Goal: Entertainment & Leisure: Consume media (video, audio)

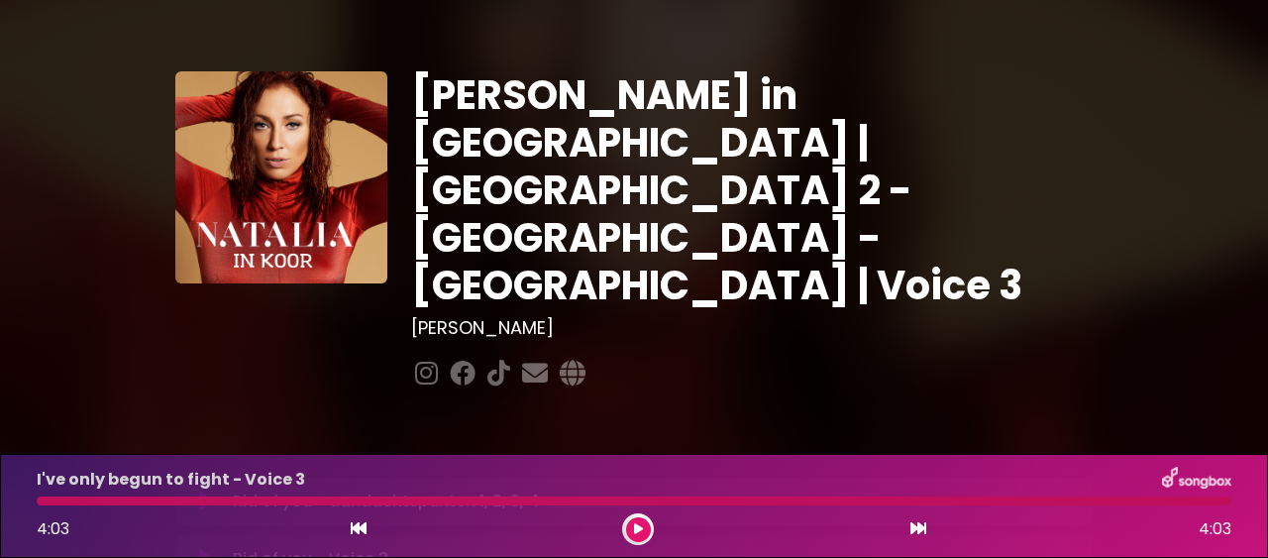
scroll to position [113, 0]
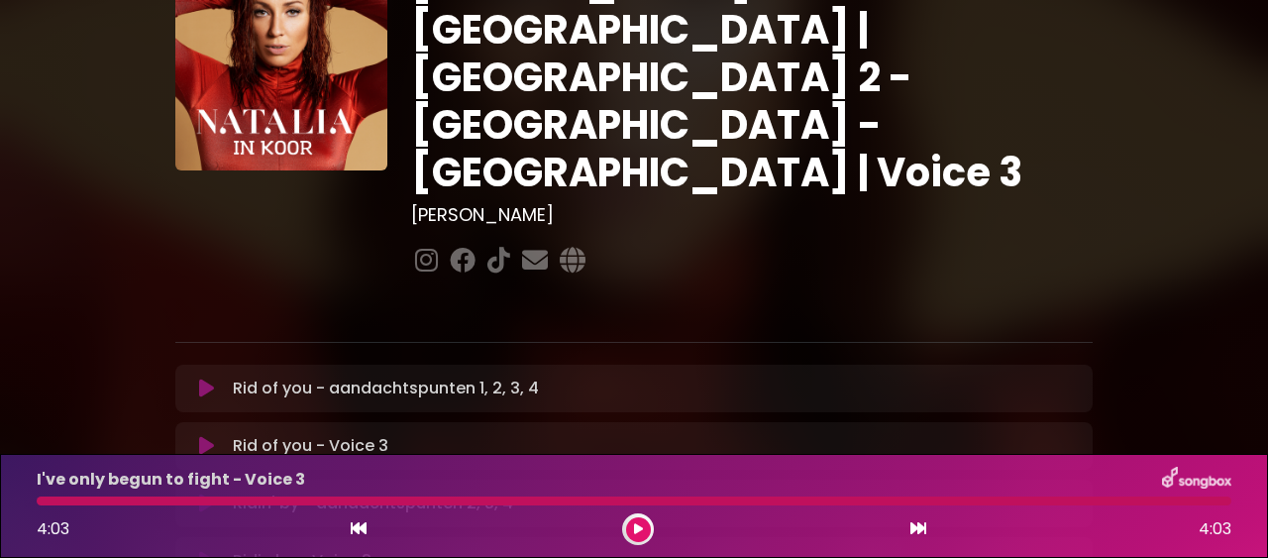
click at [201, 378] on icon at bounding box center [206, 388] width 15 height 20
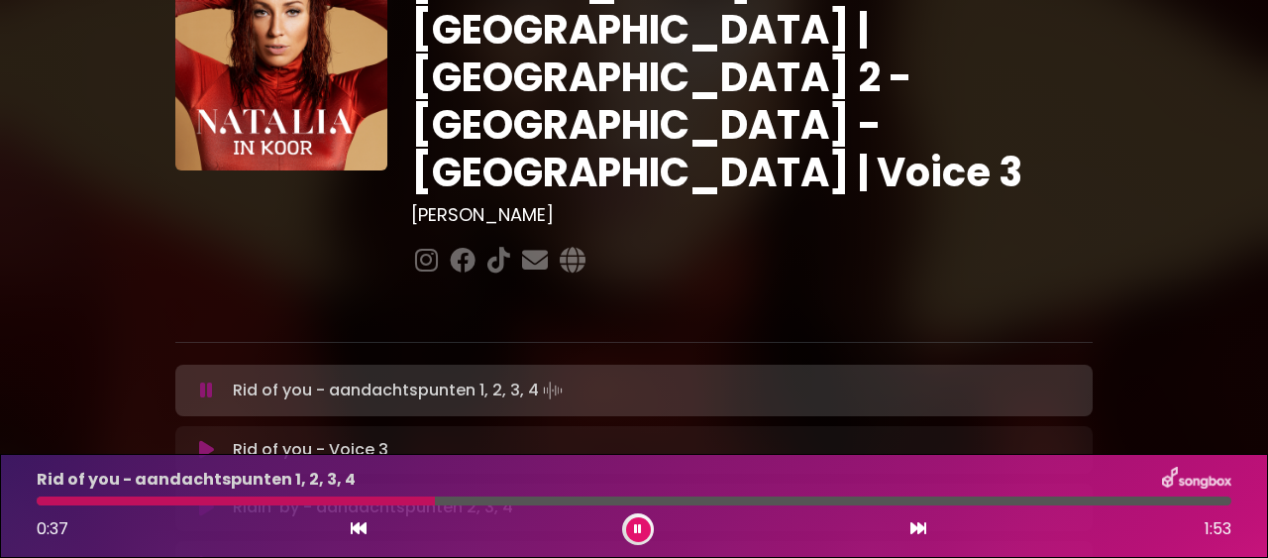
click at [375, 364] on div "Rid of you - aandachtspunten 1, 2, 3, 4 Loading Track... Name" at bounding box center [633, 389] width 917 height 51
click at [633, 527] on button at bounding box center [638, 529] width 25 height 25
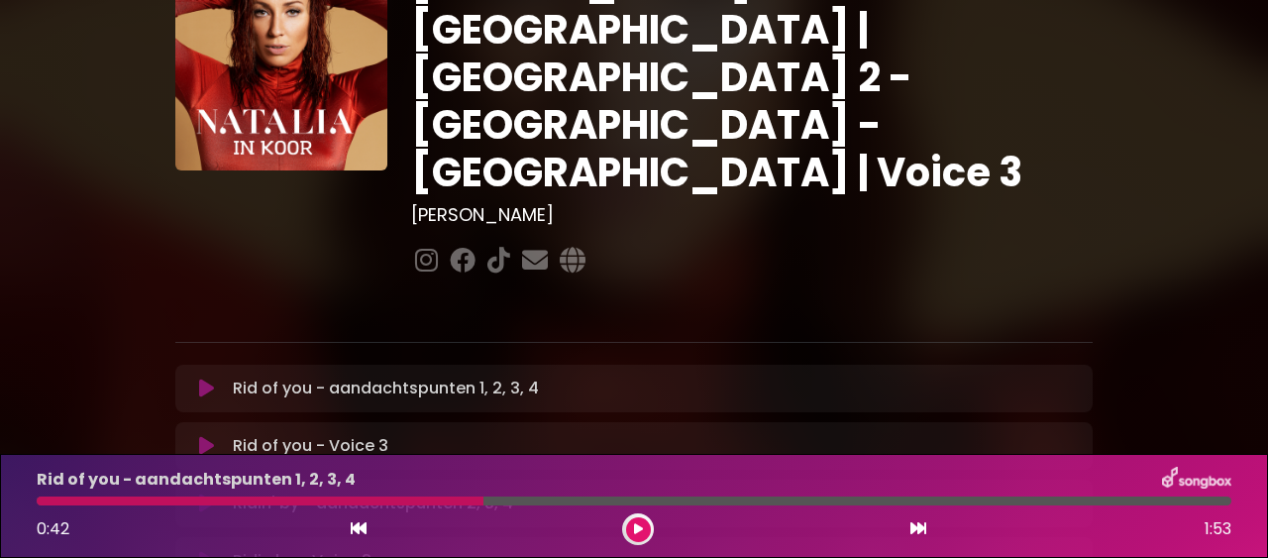
click at [632, 534] on button at bounding box center [638, 529] width 25 height 25
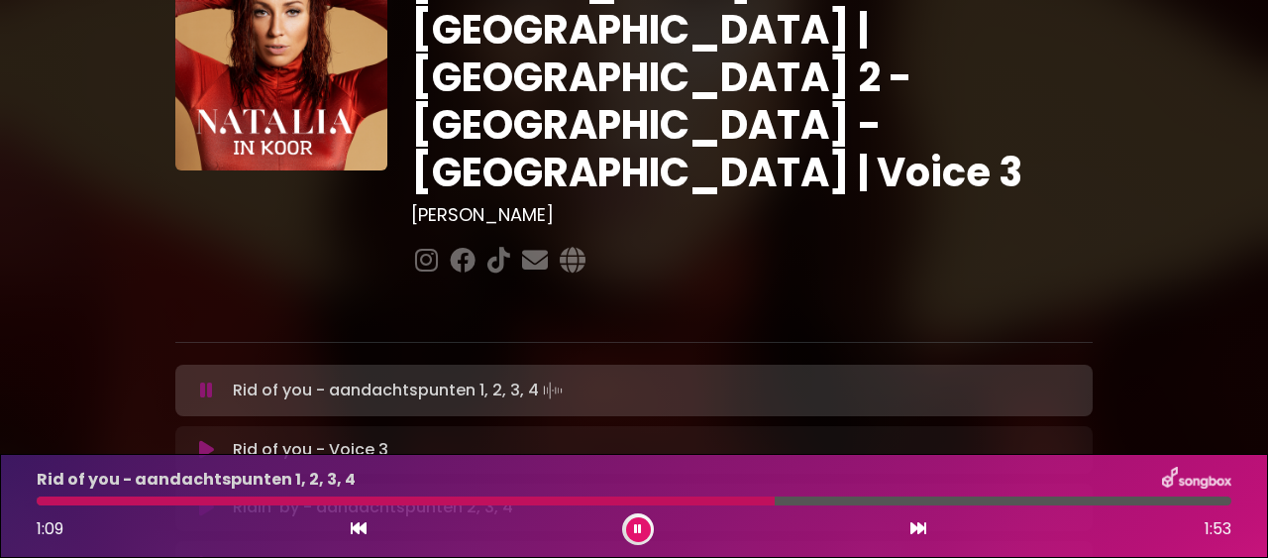
click at [620, 534] on div "1:09 1:53" at bounding box center [634, 529] width 1218 height 32
click at [641, 531] on icon at bounding box center [638, 529] width 8 height 12
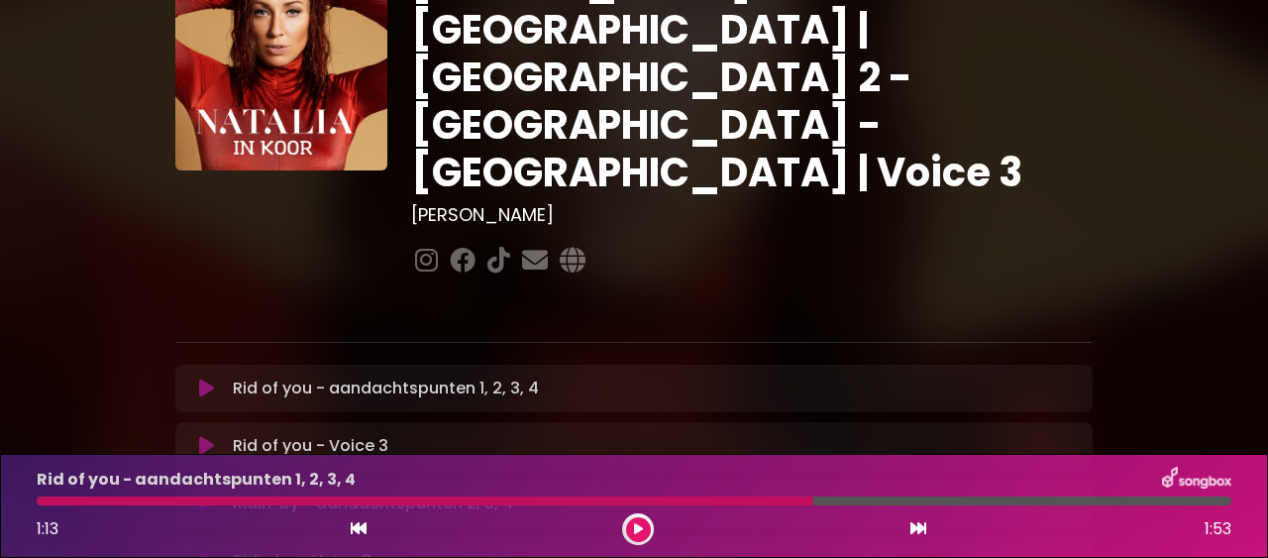
click at [754, 497] on div at bounding box center [425, 500] width 776 height 9
drag, startPoint x: 814, startPoint y: 499, endPoint x: 745, endPoint y: 506, distance: 69.7
click at [745, 505] on div at bounding box center [634, 500] width 1194 height 9
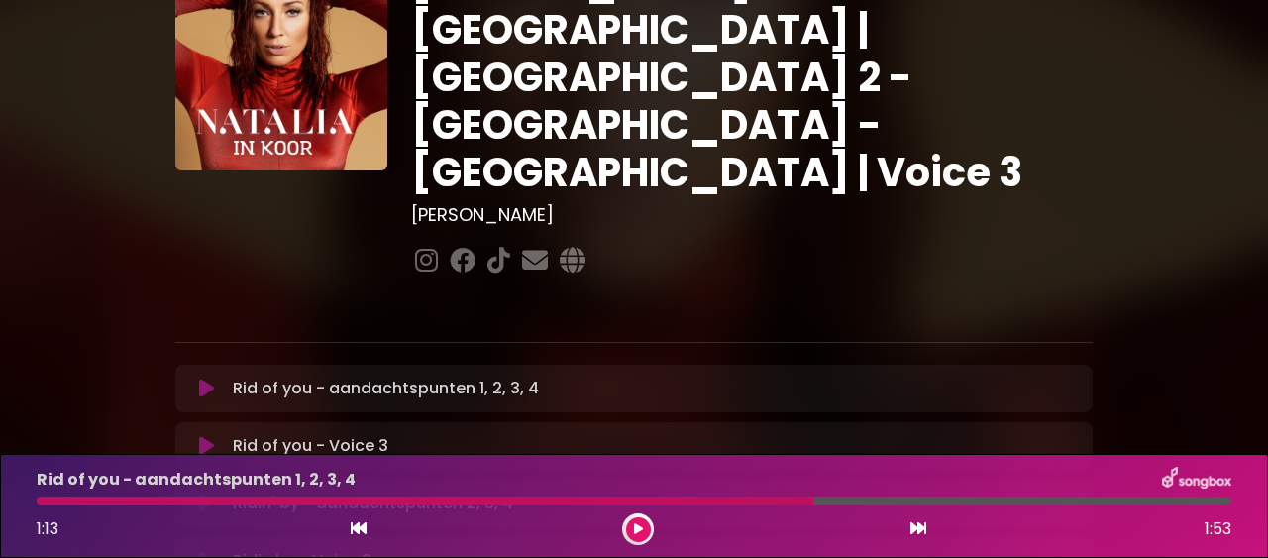
click at [767, 500] on div at bounding box center [425, 500] width 776 height 9
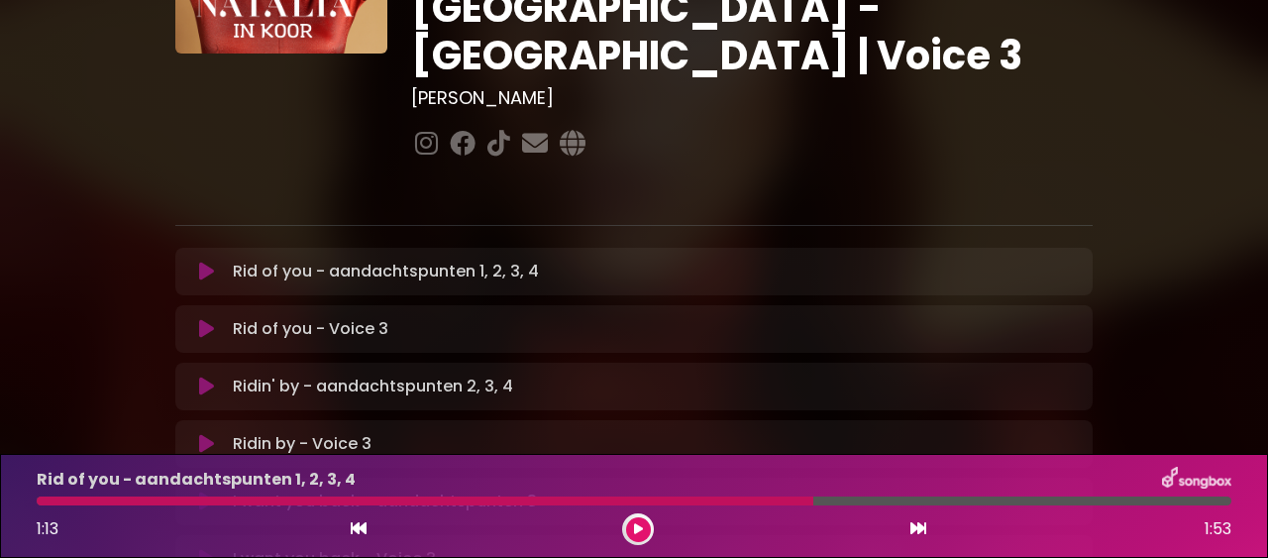
scroll to position [339, 0]
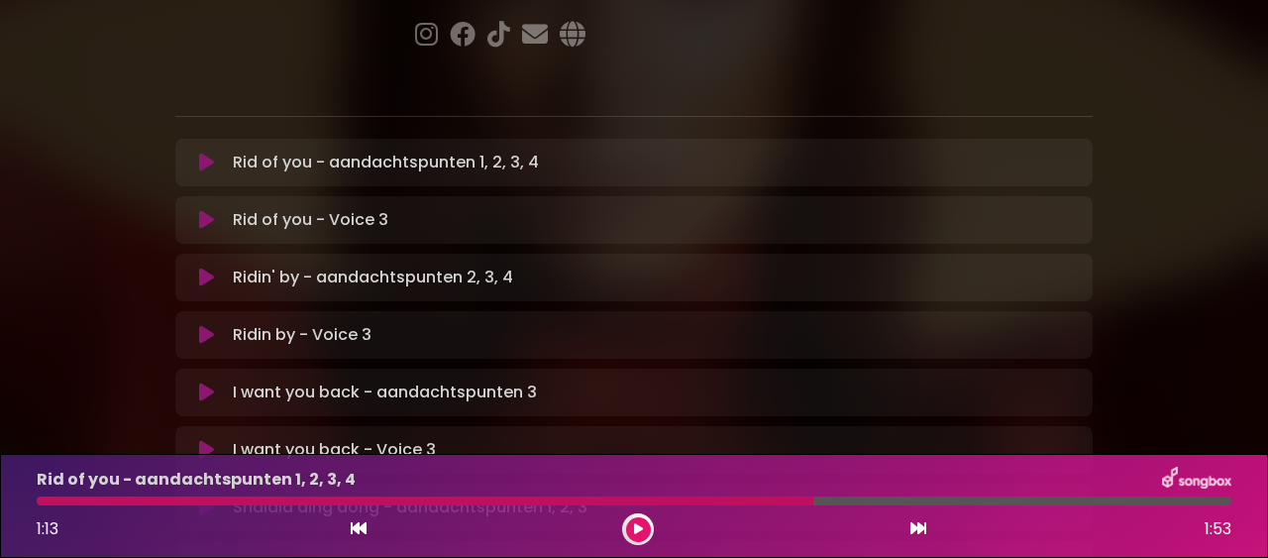
drag, startPoint x: 811, startPoint y: 498, endPoint x: 761, endPoint y: 500, distance: 50.5
click at [761, 500] on div at bounding box center [425, 500] width 776 height 9
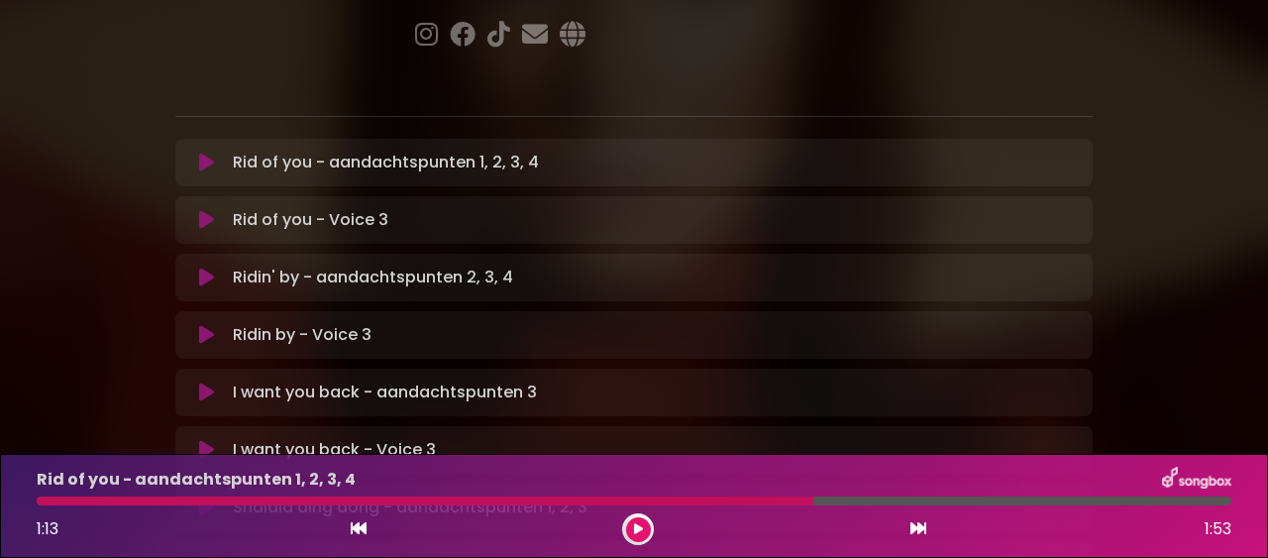
click at [761, 500] on div at bounding box center [425, 500] width 776 height 9
click at [359, 527] on icon at bounding box center [359, 528] width 16 height 16
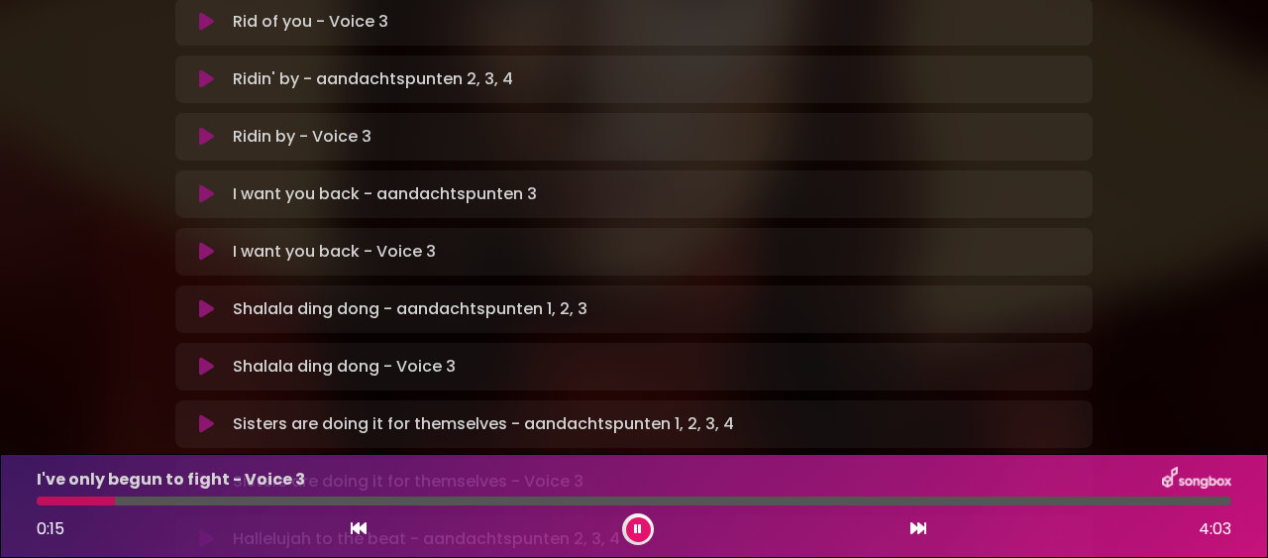
scroll to position [564, 0]
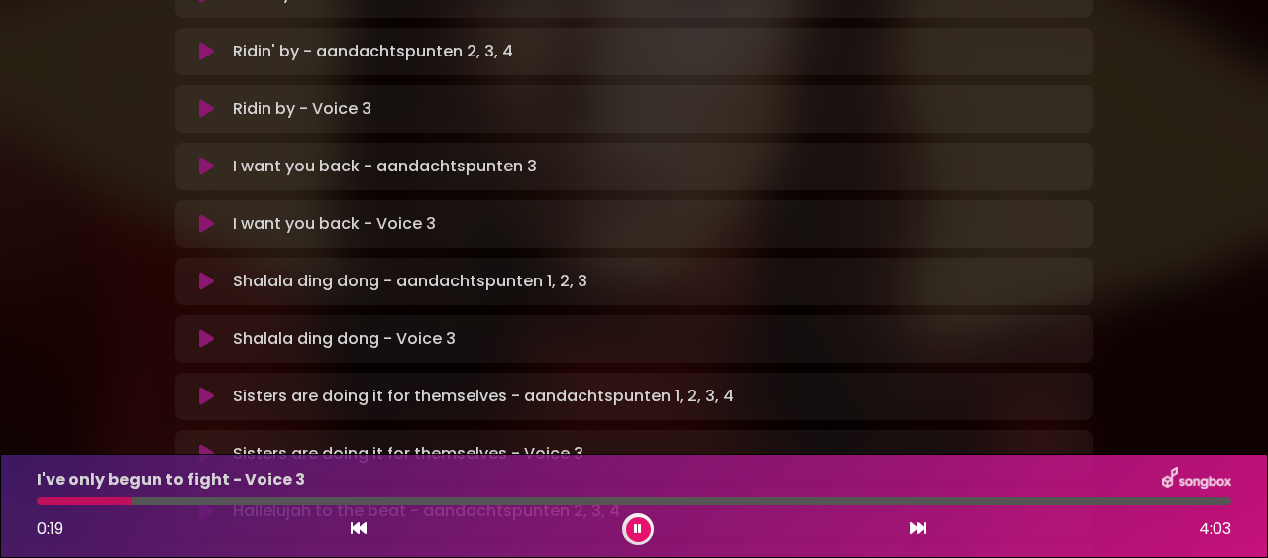
click at [637, 527] on icon at bounding box center [638, 529] width 8 height 12
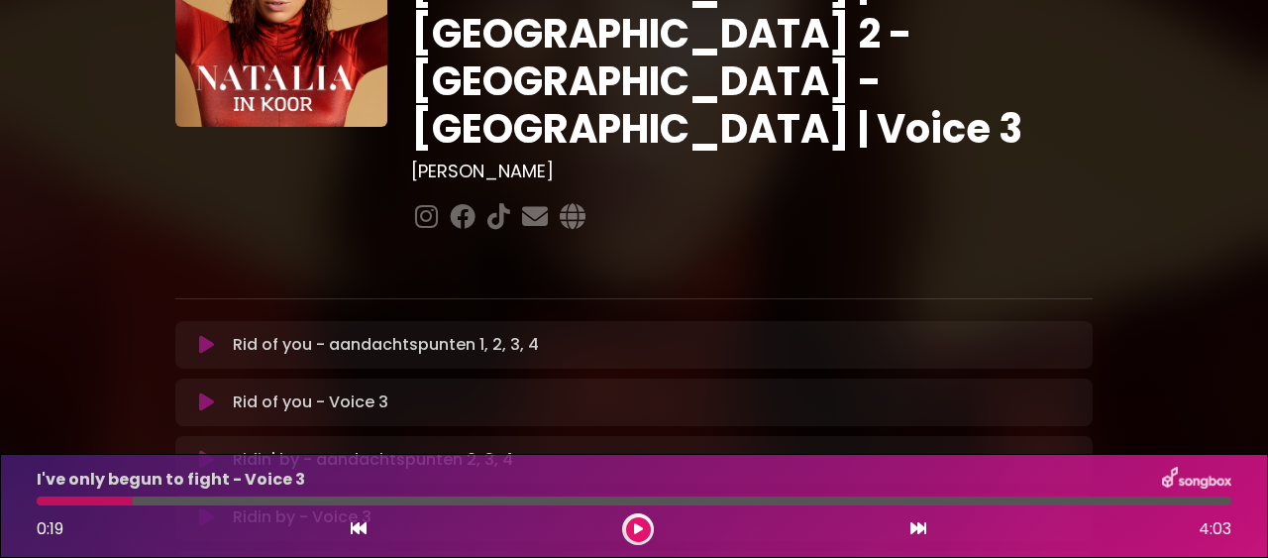
scroll to position [113, 0]
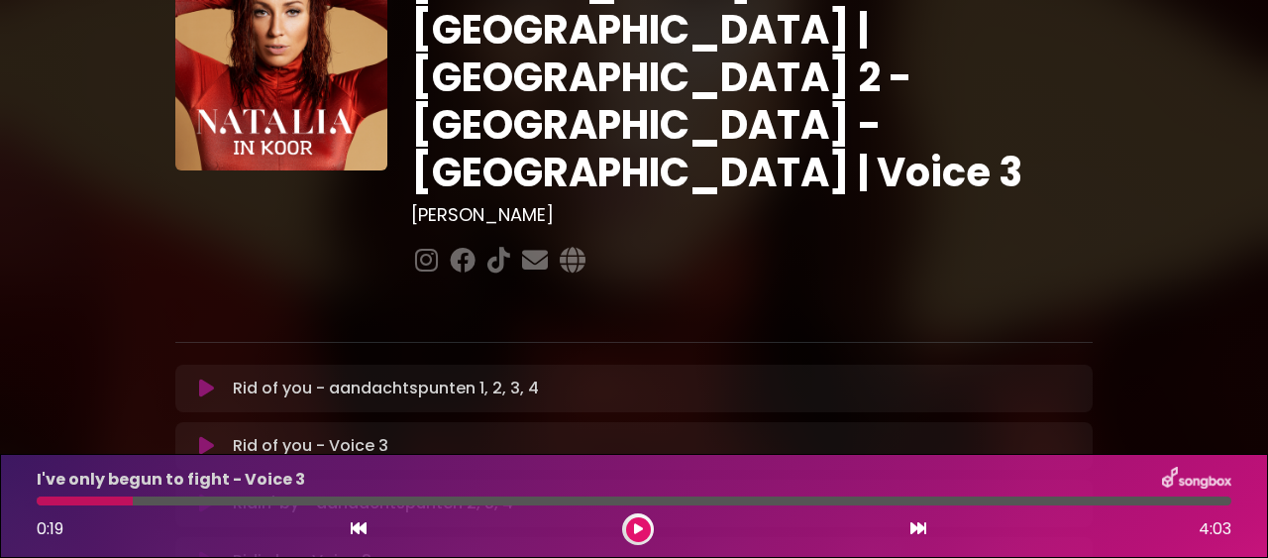
click at [280, 376] on p "Rid of you - aandachtspunten 1, 2, 3, 4 Loading Track..." at bounding box center [386, 388] width 306 height 24
click at [397, 376] on p "Rid of you - aandachtspunten 1, 2, 3, 4 Loading Track..." at bounding box center [386, 388] width 306 height 24
click at [202, 378] on icon at bounding box center [206, 388] width 15 height 20
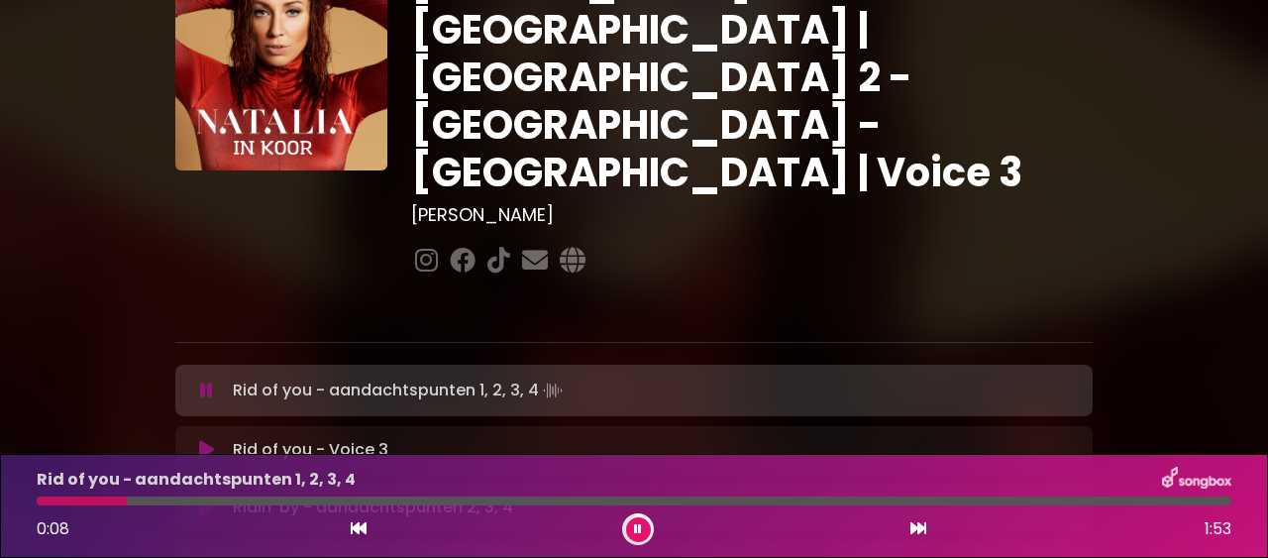
drag, startPoint x: 54, startPoint y: 495, endPoint x: 308, endPoint y: 499, distance: 253.5
click at [308, 499] on div "Rid of you - aandachtspunten 1, 2, 3, 4 0:08 1:53" at bounding box center [634, 505] width 1218 height 78
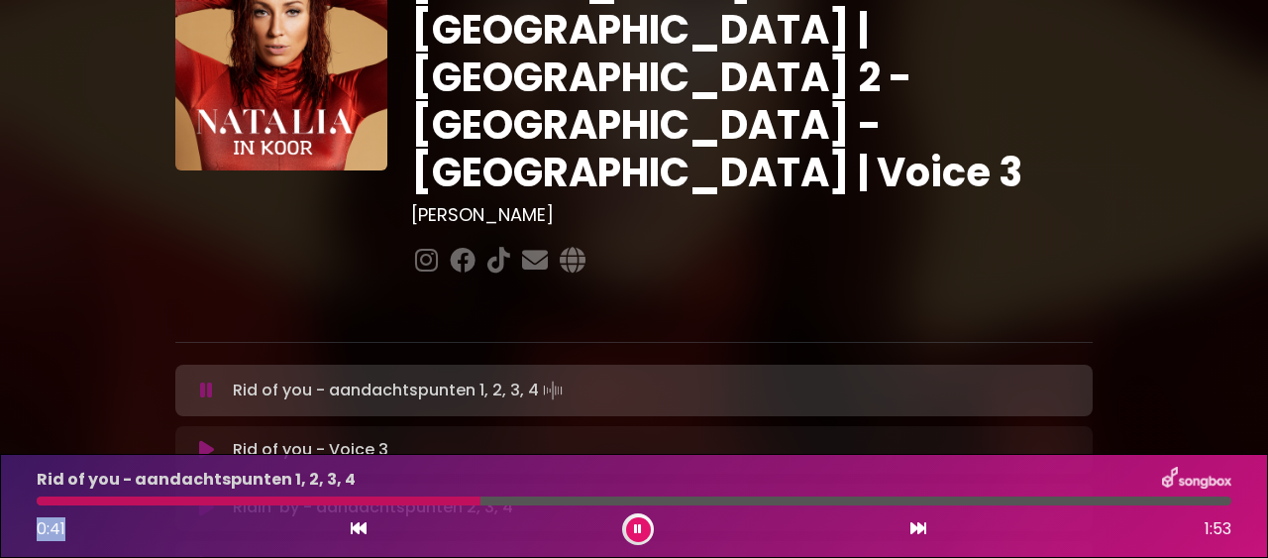
drag, startPoint x: 121, startPoint y: 501, endPoint x: 473, endPoint y: 513, distance: 352.7
click at [473, 505] on div at bounding box center [634, 500] width 1194 height 9
click at [635, 534] on icon at bounding box center [638, 529] width 8 height 12
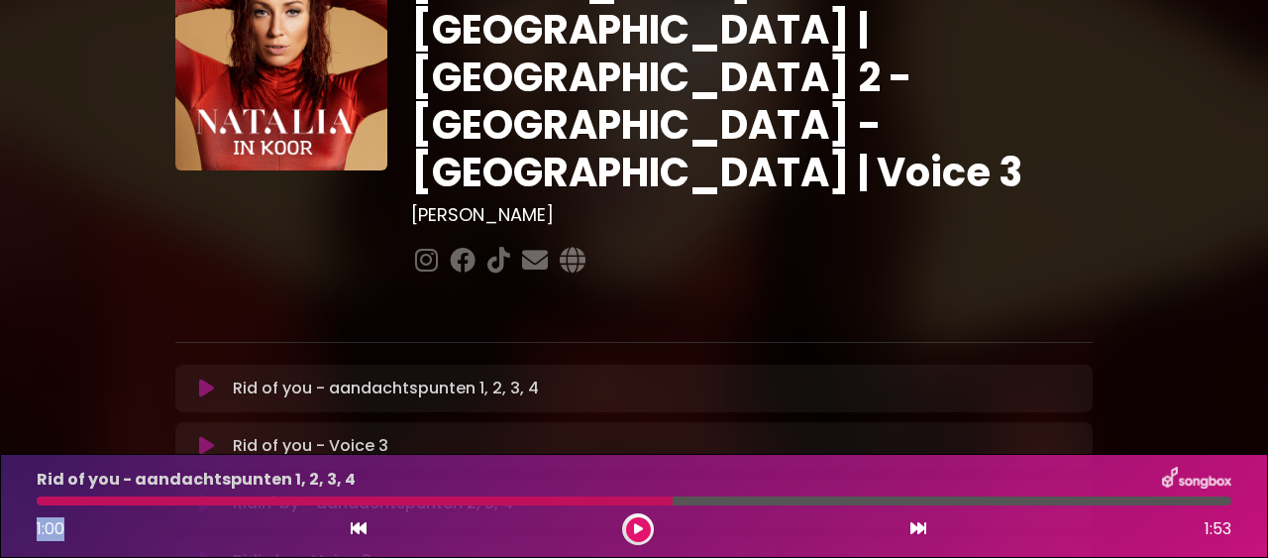
click at [634, 526] on icon at bounding box center [638, 529] width 9 height 12
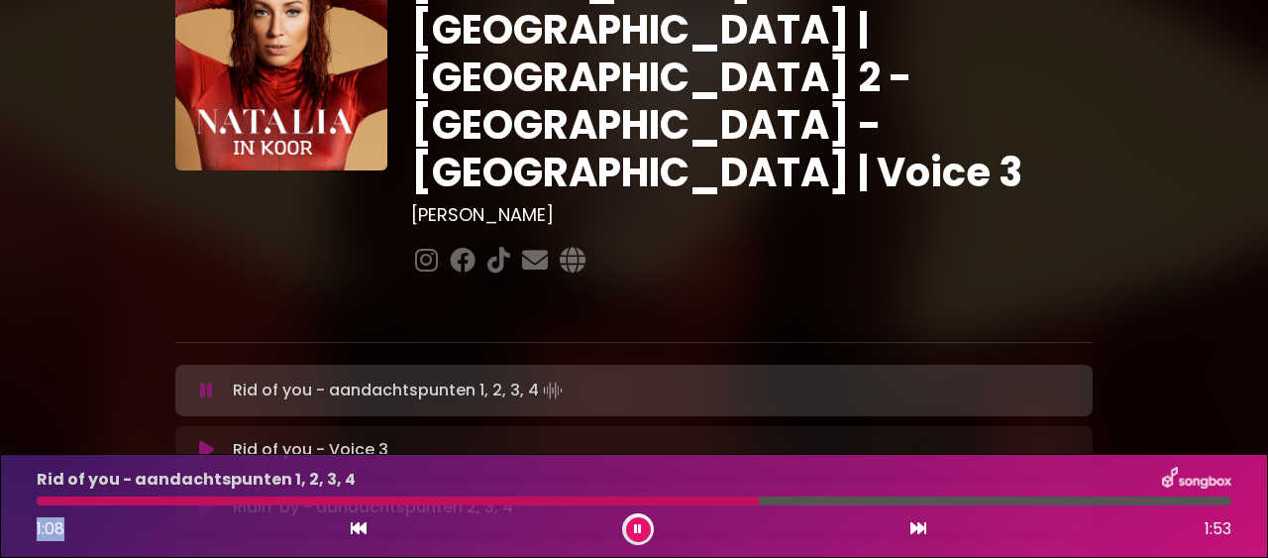
click at [634, 526] on button at bounding box center [638, 529] width 25 height 25
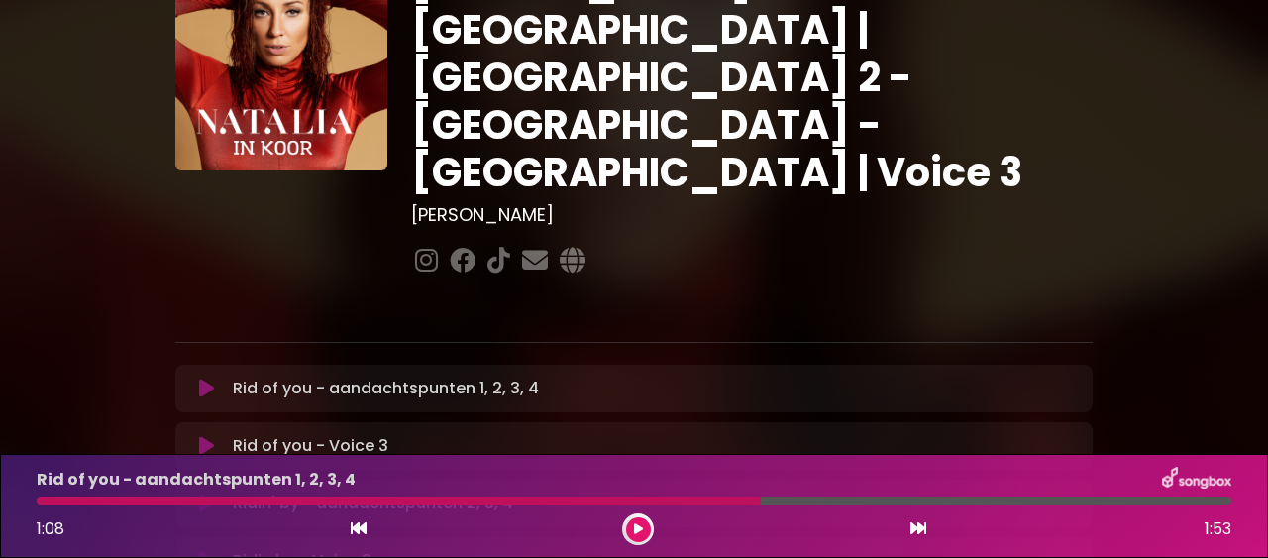
drag, startPoint x: 761, startPoint y: 503, endPoint x: 698, endPoint y: 511, distance: 63.9
click at [698, 505] on div at bounding box center [634, 500] width 1194 height 9
click at [691, 496] on div at bounding box center [399, 500] width 724 height 9
drag, startPoint x: 759, startPoint y: 498, endPoint x: 673, endPoint y: 501, distance: 85.2
click at [673, 501] on div at bounding box center [399, 500] width 724 height 9
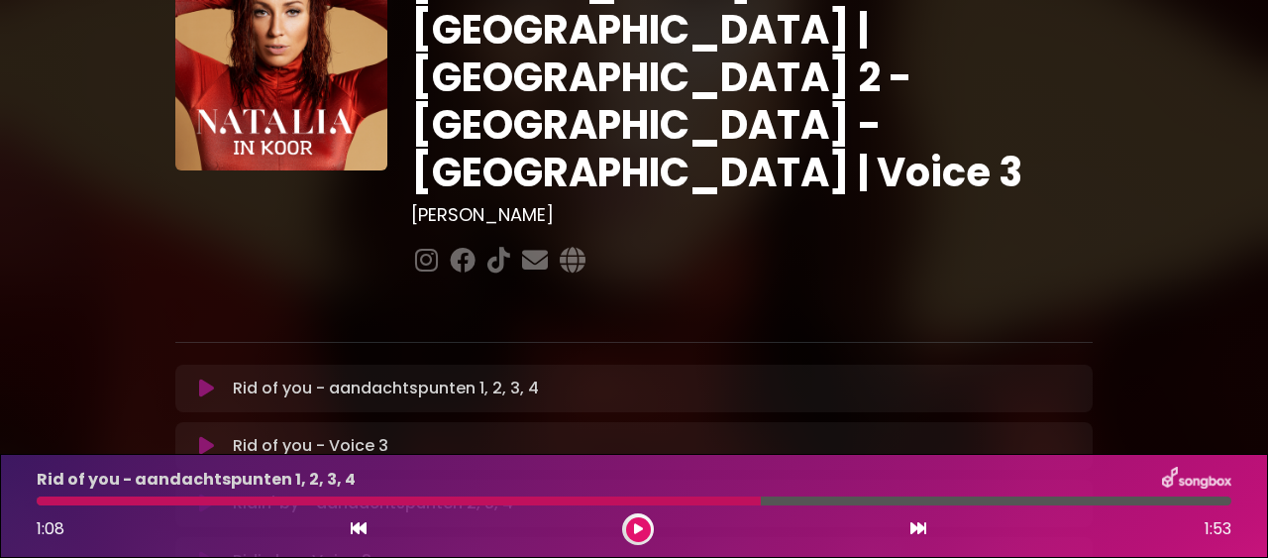
drag, startPoint x: 760, startPoint y: 499, endPoint x: 690, endPoint y: 496, distance: 69.4
click at [690, 496] on div at bounding box center [399, 500] width 724 height 9
drag, startPoint x: 761, startPoint y: 498, endPoint x: 697, endPoint y: 495, distance: 63.4
click at [697, 496] on div at bounding box center [634, 500] width 1194 height 9
drag, startPoint x: 773, startPoint y: 498, endPoint x: 680, endPoint y: 488, distance: 93.6
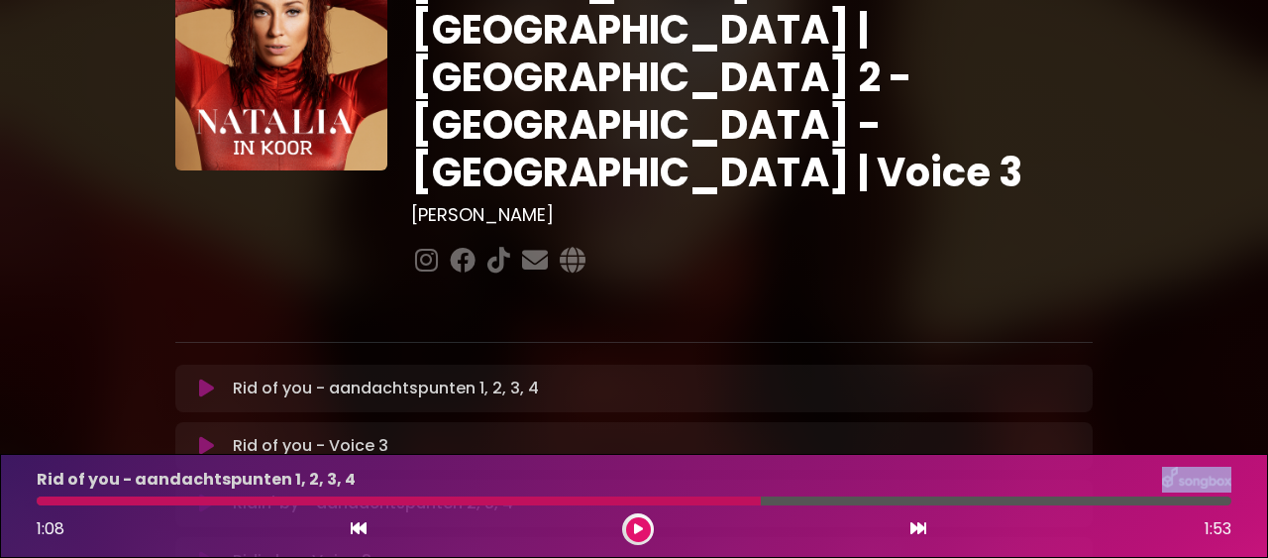
click at [680, 496] on div at bounding box center [634, 500] width 1194 height 9
click at [687, 500] on div at bounding box center [399, 500] width 724 height 9
click at [687, 496] on div at bounding box center [399, 500] width 724 height 9
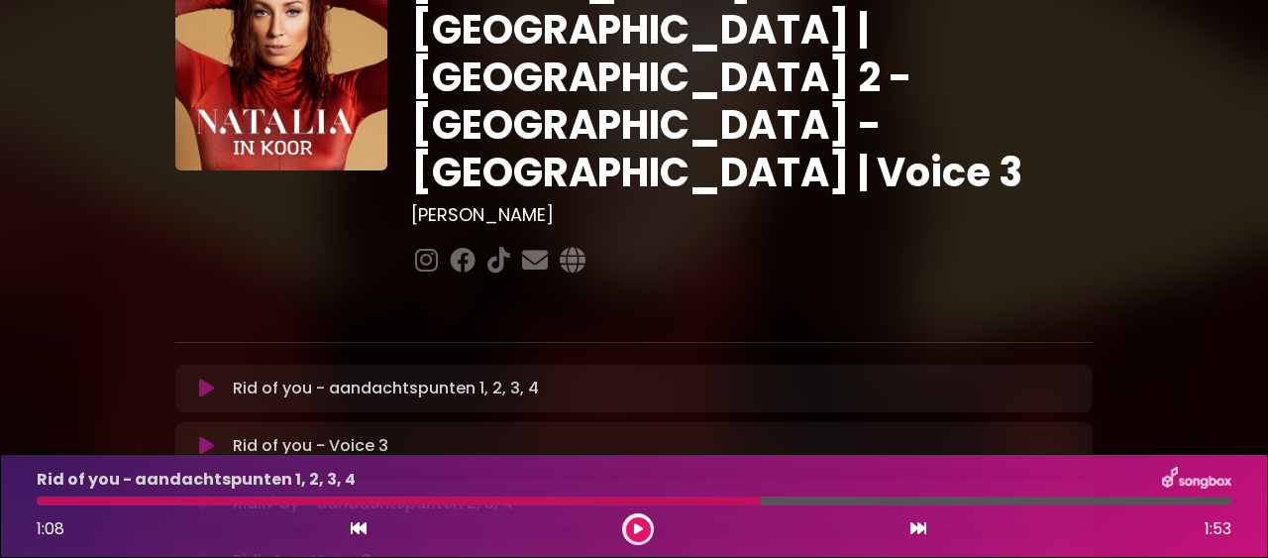
click at [687, 496] on div at bounding box center [399, 500] width 724 height 9
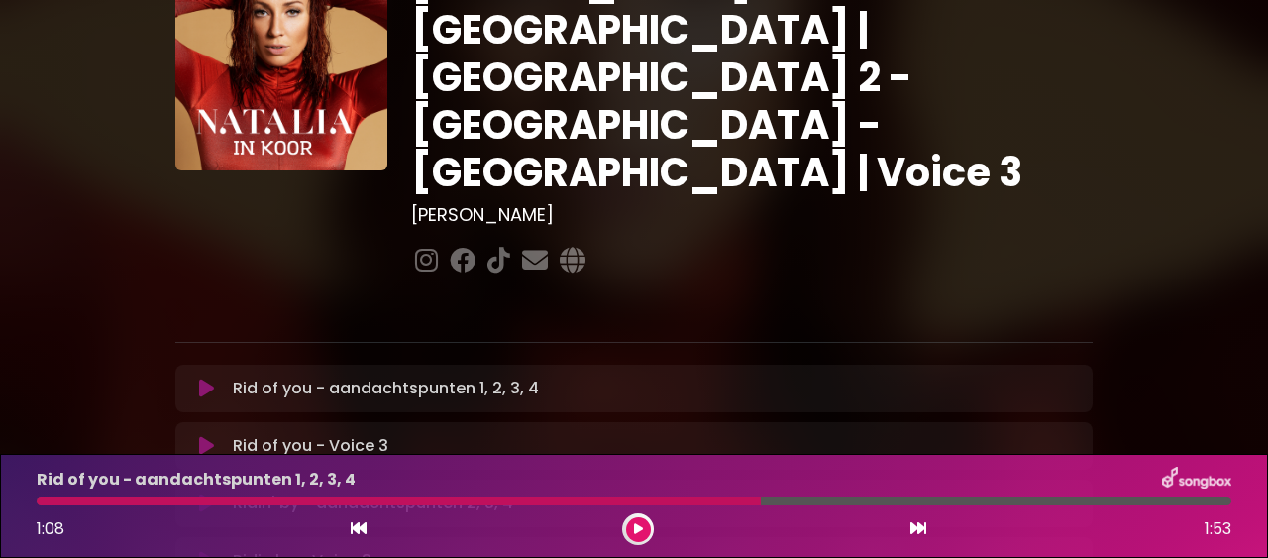
click at [687, 496] on div at bounding box center [399, 500] width 724 height 9
drag, startPoint x: 68, startPoint y: 526, endPoint x: 12, endPoint y: 527, distance: 56.5
click at [12, 527] on div "Rid of you - aandachtspunten 1, 2, 3, 4 1:08 1:53" at bounding box center [634, 506] width 1268 height 104
click at [57, 525] on span "1:08" at bounding box center [51, 528] width 28 height 23
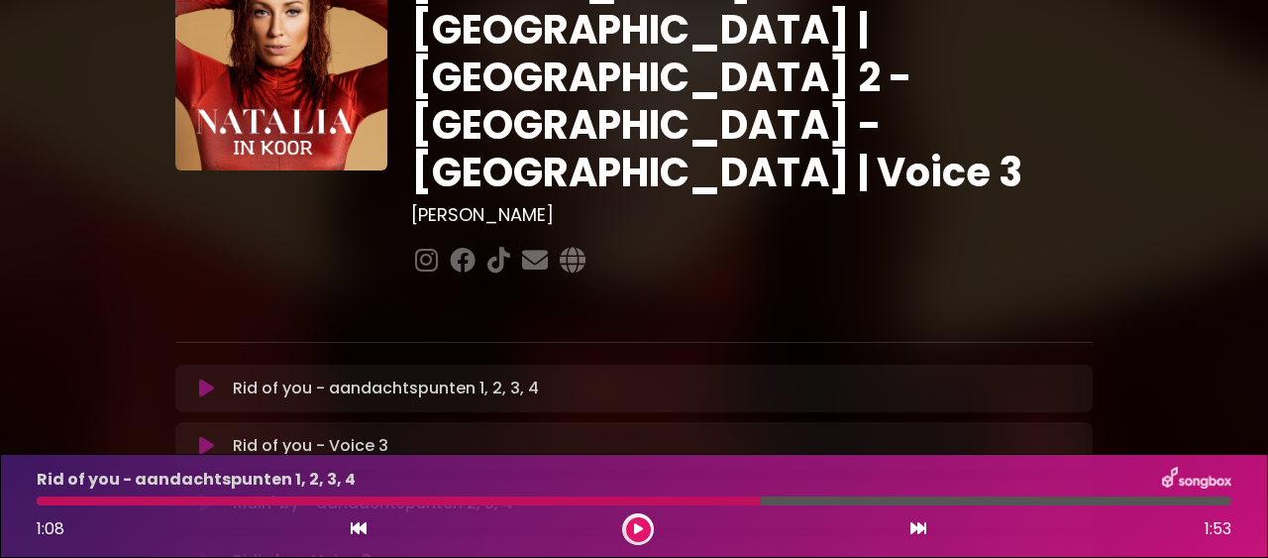
click at [61, 533] on span "1:08" at bounding box center [51, 528] width 28 height 23
click at [666, 496] on div at bounding box center [399, 500] width 724 height 9
drag, startPoint x: 761, startPoint y: 498, endPoint x: 656, endPoint y: 493, distance: 105.1
click at [656, 496] on div at bounding box center [634, 500] width 1194 height 9
click at [657, 501] on div at bounding box center [399, 500] width 724 height 9
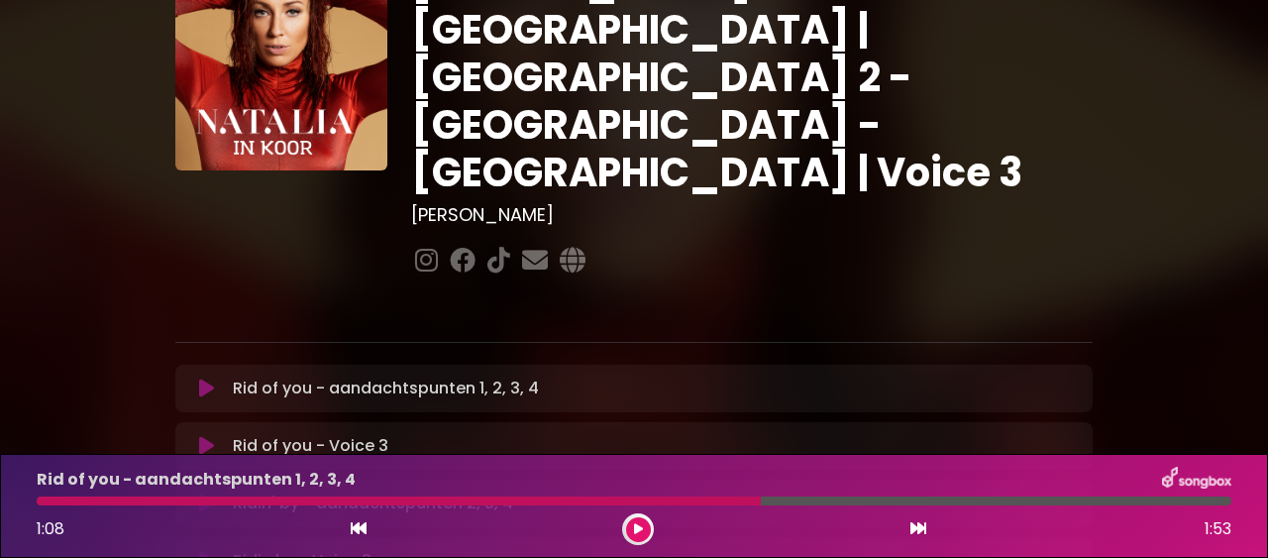
click at [657, 501] on div at bounding box center [399, 500] width 724 height 9
click at [653, 495] on div "Rid of you - aandachtspunten 1, 2, 3, 4 1:08 1:53" at bounding box center [634, 505] width 1218 height 78
click at [357, 527] on icon at bounding box center [359, 528] width 16 height 16
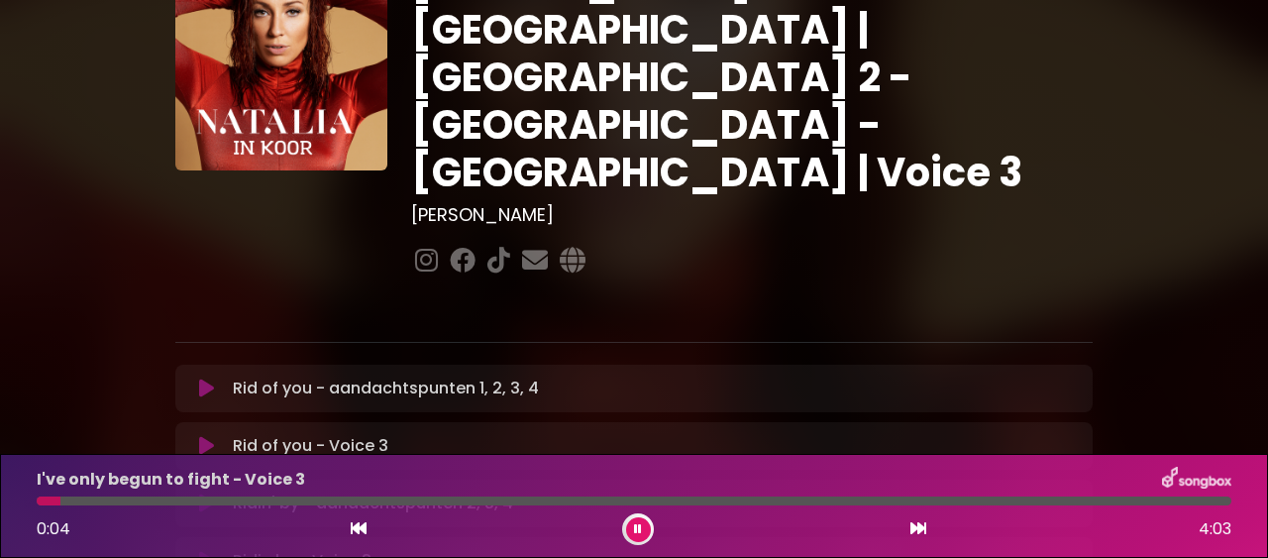
click at [633, 526] on button at bounding box center [638, 529] width 25 height 25
click at [299, 376] on p "Rid of you - aandachtspunten 1, 2, 3, 4 Loading Track..." at bounding box center [386, 388] width 306 height 24
click at [199, 378] on icon at bounding box center [206, 388] width 15 height 20
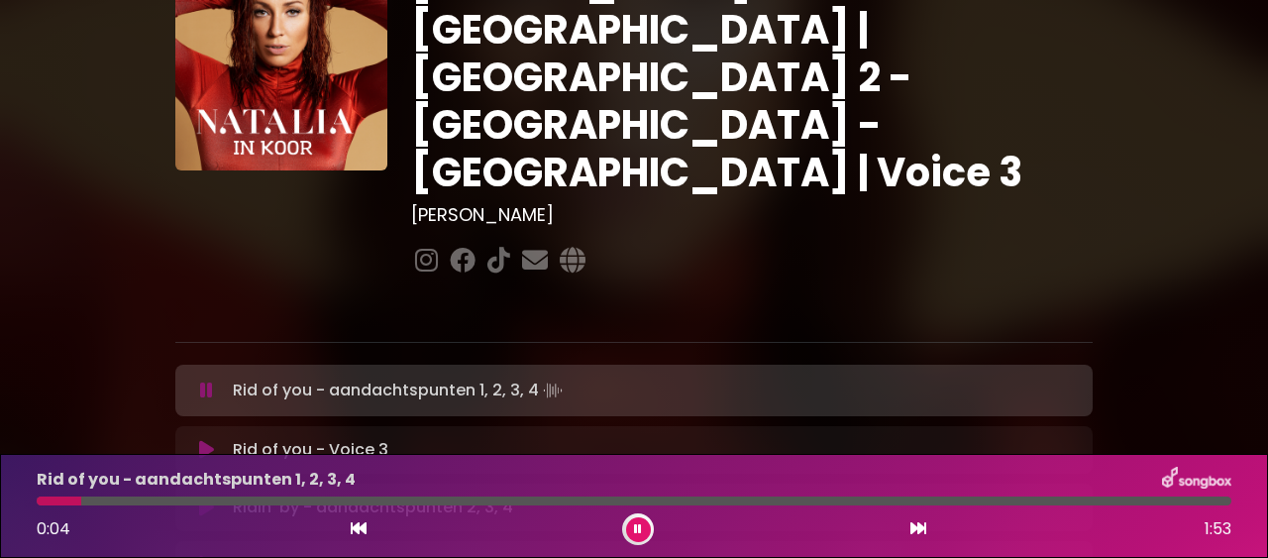
drag, startPoint x: 44, startPoint y: 495, endPoint x: 206, endPoint y: 491, distance: 162.4
click at [206, 491] on div "Rid of you - aandachtspunten 1, 2, 3, 4 0:04 1:53" at bounding box center [634, 505] width 1218 height 78
click at [152, 500] on div at bounding box center [634, 500] width 1194 height 9
click at [220, 497] on div at bounding box center [634, 500] width 1194 height 9
click at [296, 499] on div at bounding box center [634, 500] width 1194 height 9
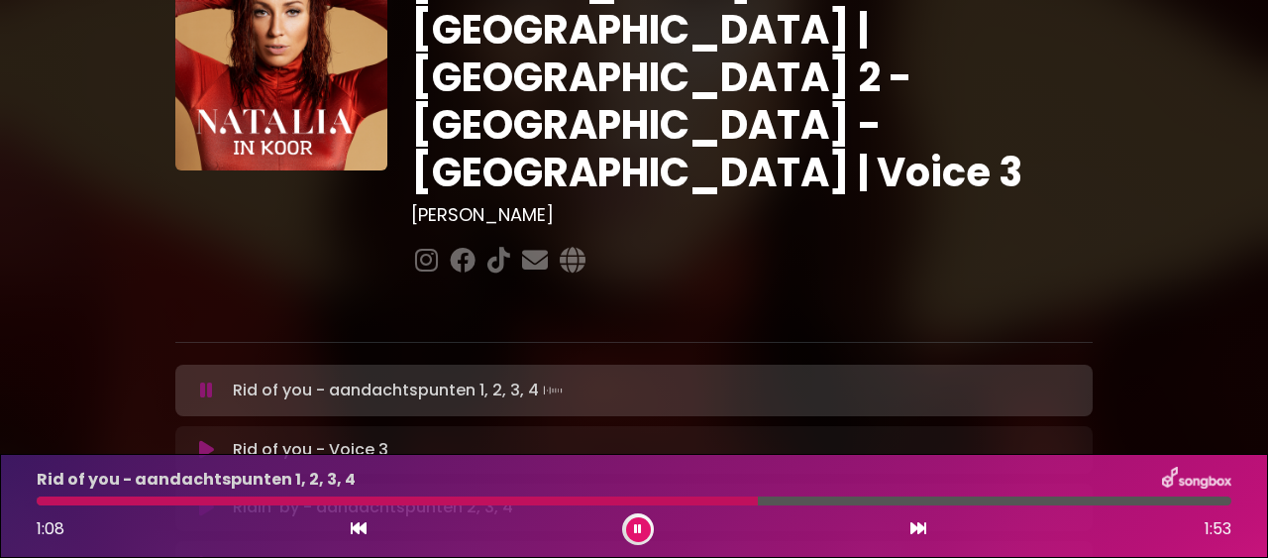
click at [650, 529] on button at bounding box center [638, 529] width 25 height 25
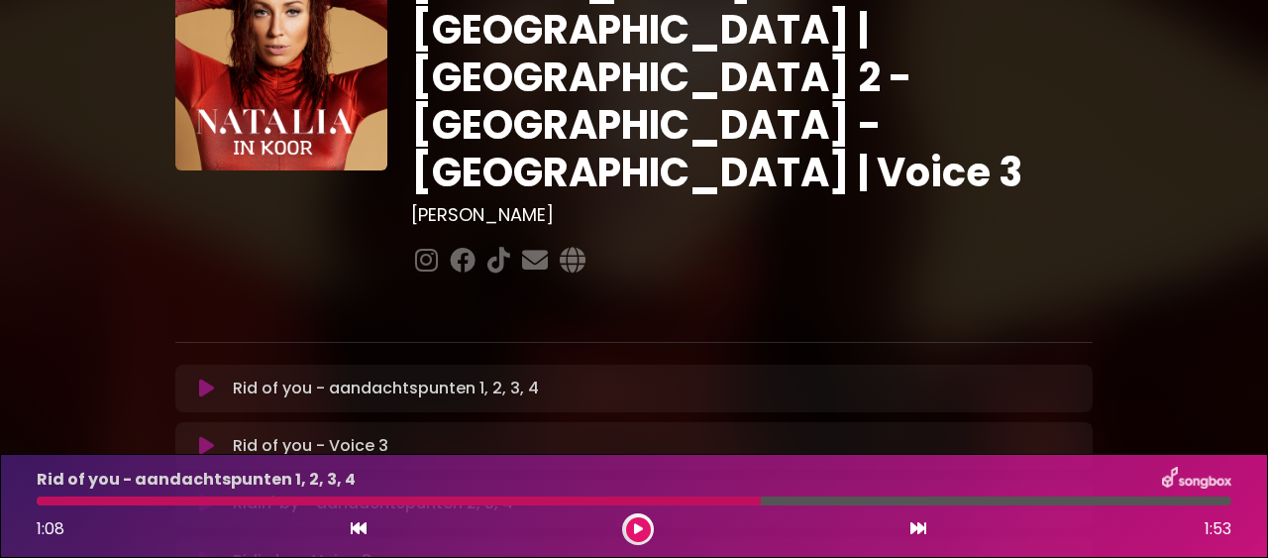
click at [630, 530] on button at bounding box center [638, 529] width 25 height 25
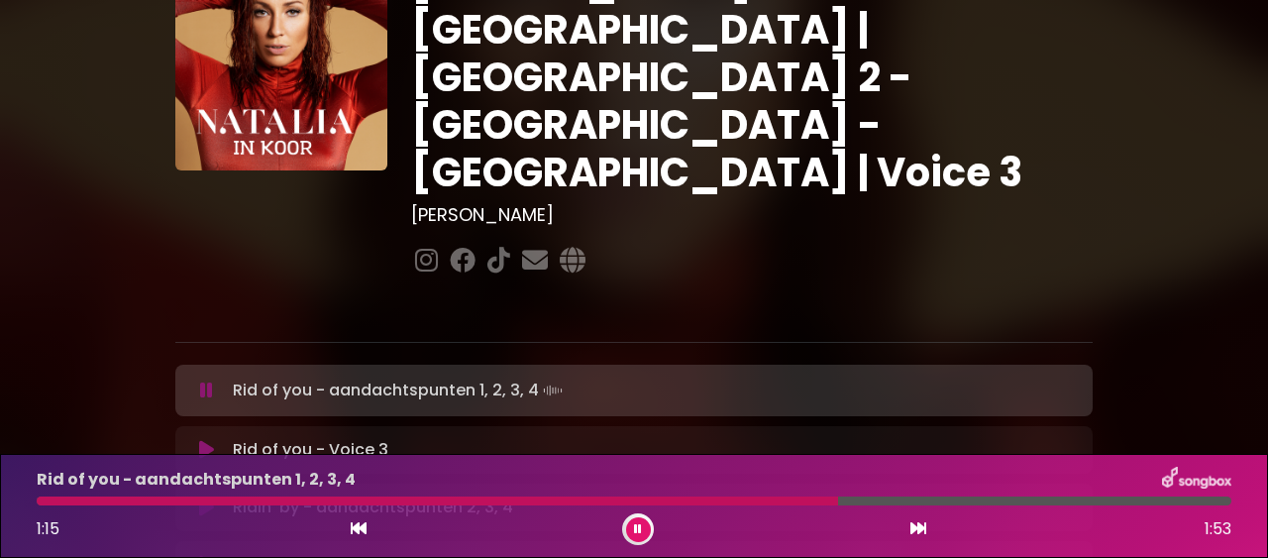
click at [630, 530] on button at bounding box center [638, 529] width 25 height 25
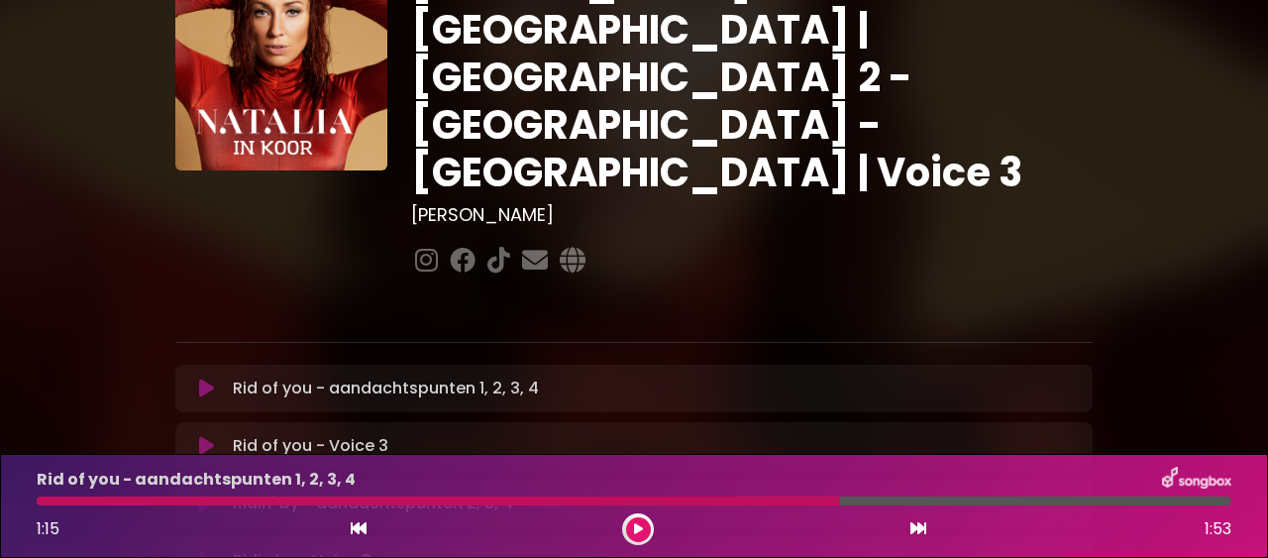
click at [637, 529] on icon at bounding box center [638, 529] width 9 height 12
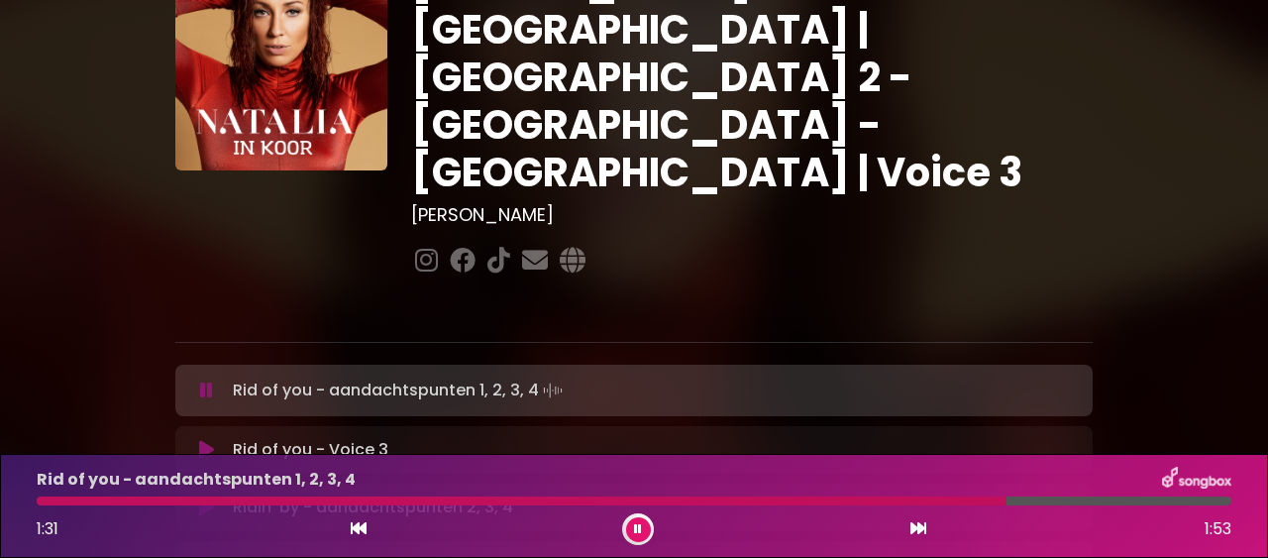
click at [637, 529] on icon at bounding box center [638, 529] width 8 height 12
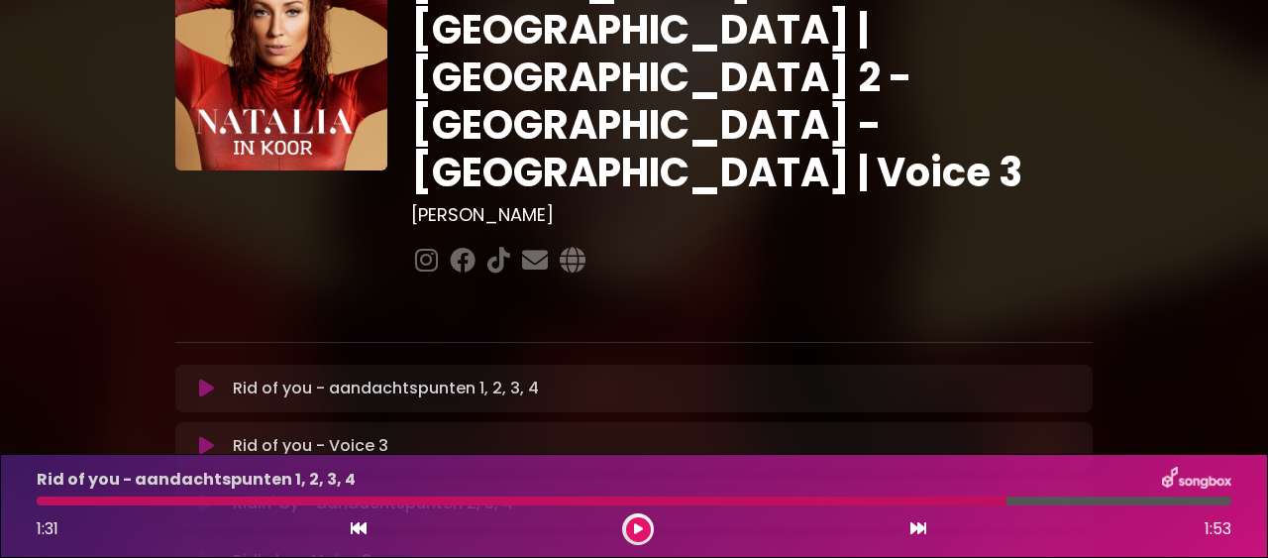
click at [633, 528] on button at bounding box center [638, 529] width 25 height 25
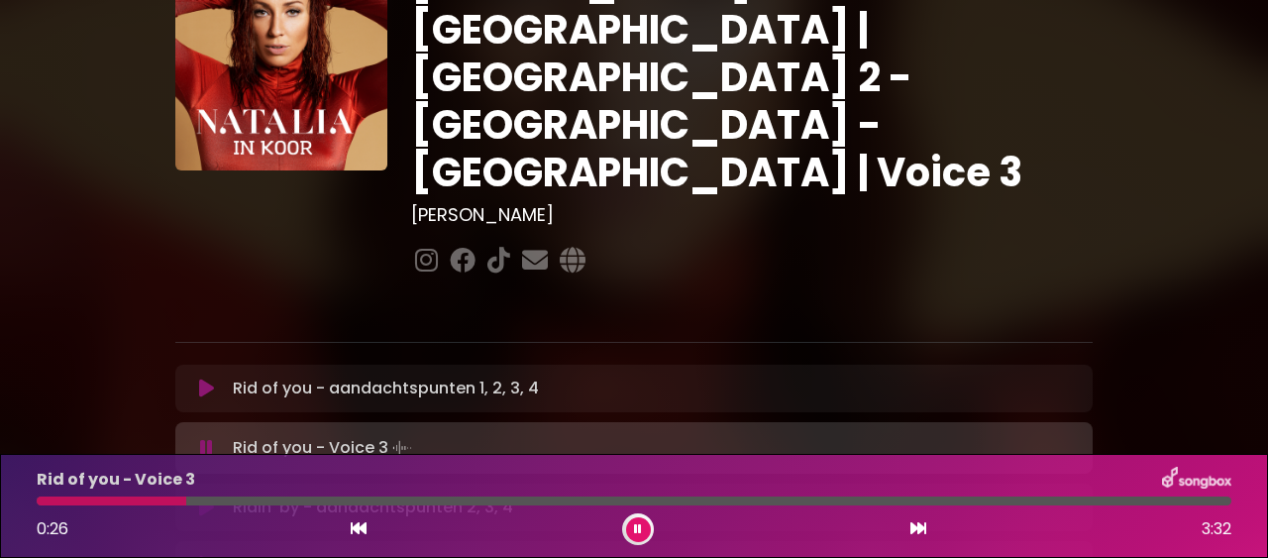
click at [632, 525] on button at bounding box center [638, 529] width 25 height 25
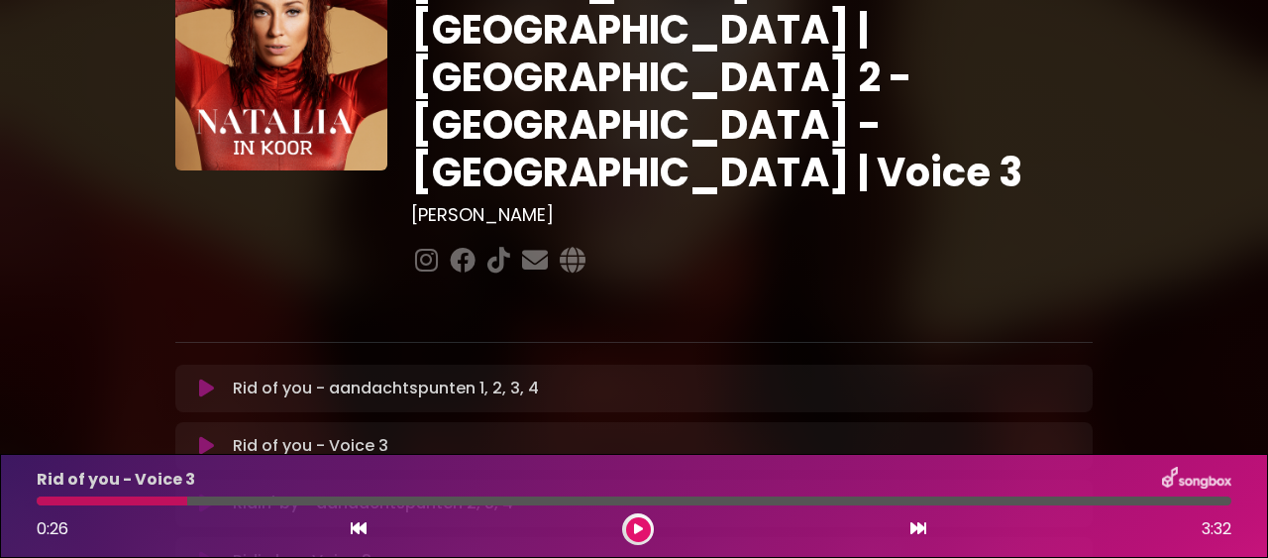
click at [104, 497] on div at bounding box center [112, 500] width 151 height 9
drag, startPoint x: 193, startPoint y: 498, endPoint x: 155, endPoint y: 491, distance: 38.3
click at [155, 496] on div at bounding box center [634, 500] width 1194 height 9
drag, startPoint x: 182, startPoint y: 498, endPoint x: 146, endPoint y: 494, distance: 36.9
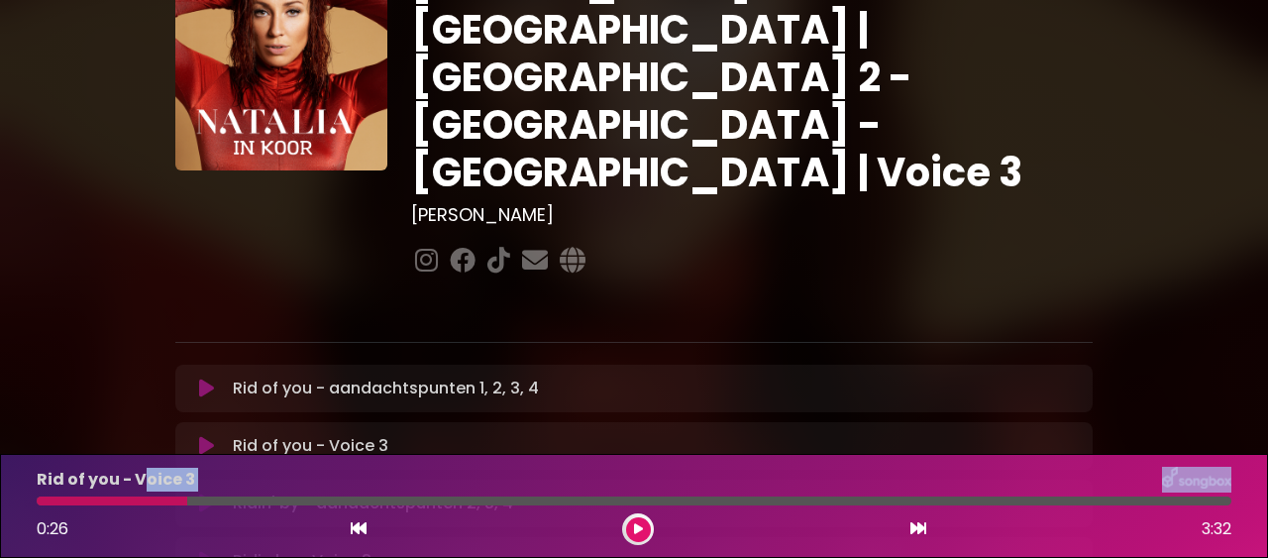
click at [146, 496] on div at bounding box center [634, 500] width 1194 height 9
click at [353, 531] on icon at bounding box center [359, 528] width 16 height 16
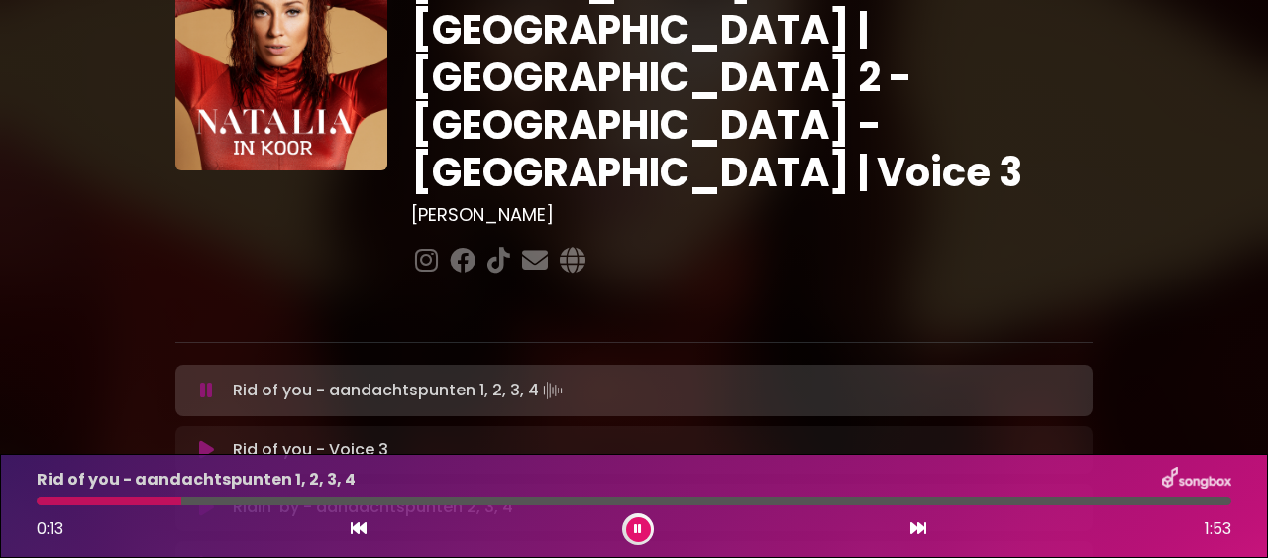
click at [225, 438] on div "Rid of you - Voice 3 Loading Track..." at bounding box center [653, 450] width 856 height 24
click at [204, 440] on icon at bounding box center [206, 450] width 15 height 20
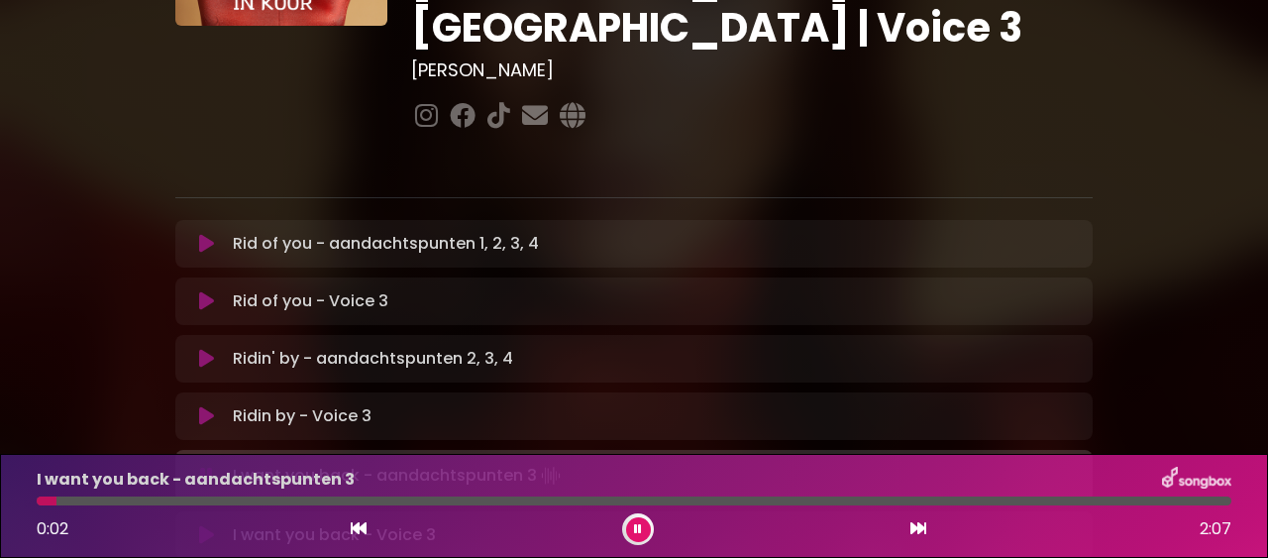
scroll to position [226, 0]
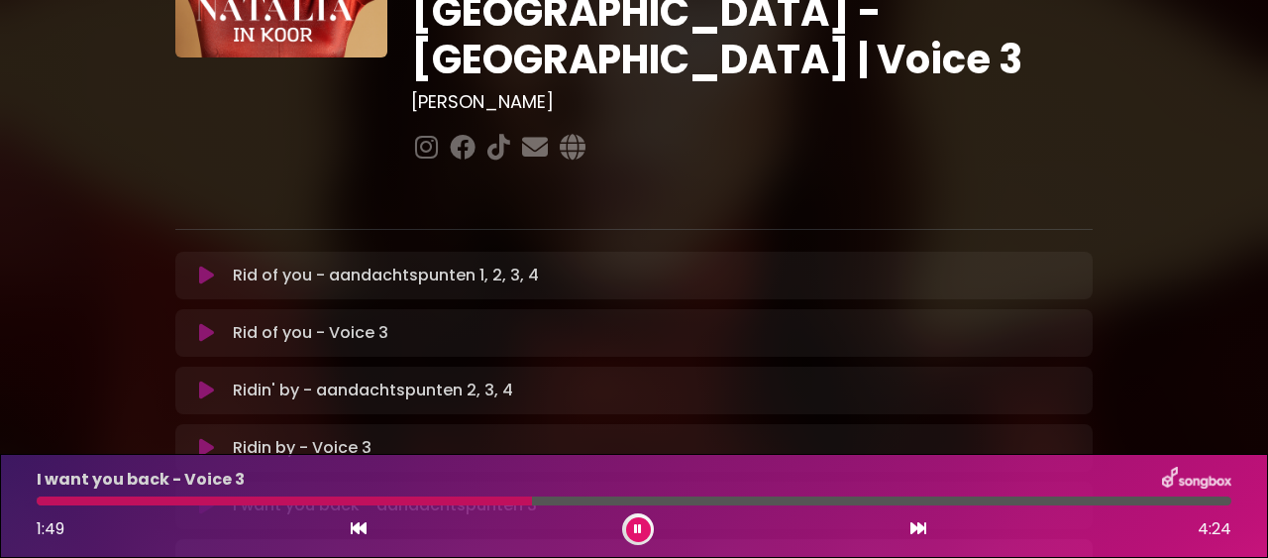
click at [637, 528] on icon at bounding box center [638, 529] width 8 height 12
click at [488, 498] on div at bounding box center [284, 500] width 495 height 9
drag, startPoint x: 530, startPoint y: 499, endPoint x: 515, endPoint y: 499, distance: 14.9
click at [515, 499] on div at bounding box center [284, 500] width 495 height 9
drag, startPoint x: 536, startPoint y: 503, endPoint x: 500, endPoint y: 497, distance: 36.1
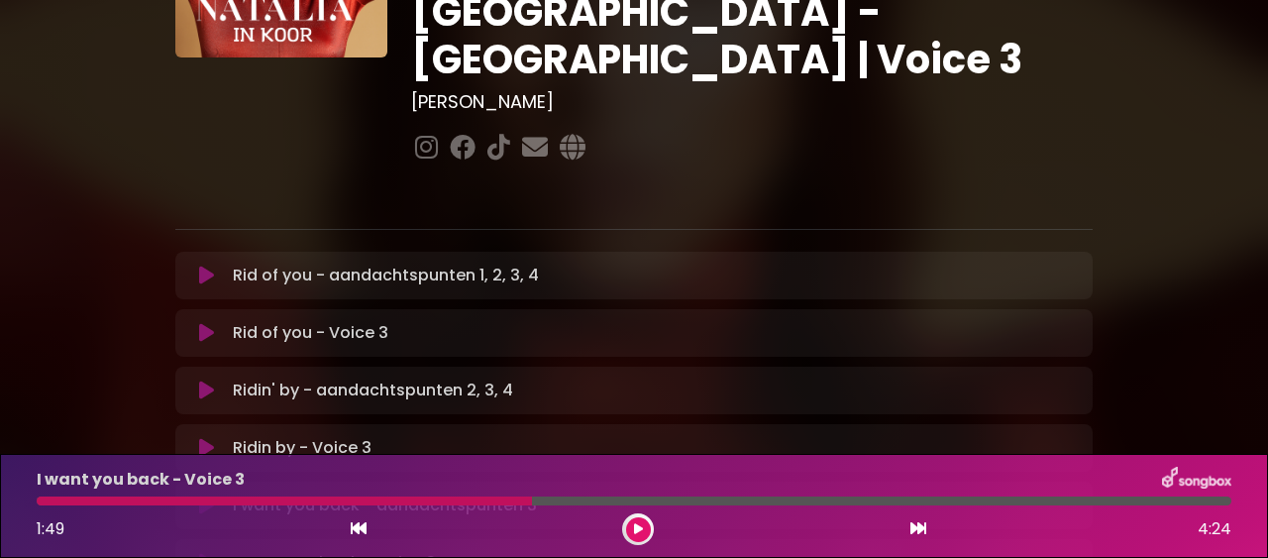
click at [500, 497] on div at bounding box center [634, 500] width 1194 height 9
drag, startPoint x: 530, startPoint y: 503, endPoint x: 511, endPoint y: 496, distance: 20.1
click at [511, 496] on div at bounding box center [284, 500] width 495 height 9
drag, startPoint x: 529, startPoint y: 500, endPoint x: 466, endPoint y: 494, distance: 62.7
click at [466, 496] on div at bounding box center [634, 500] width 1194 height 9
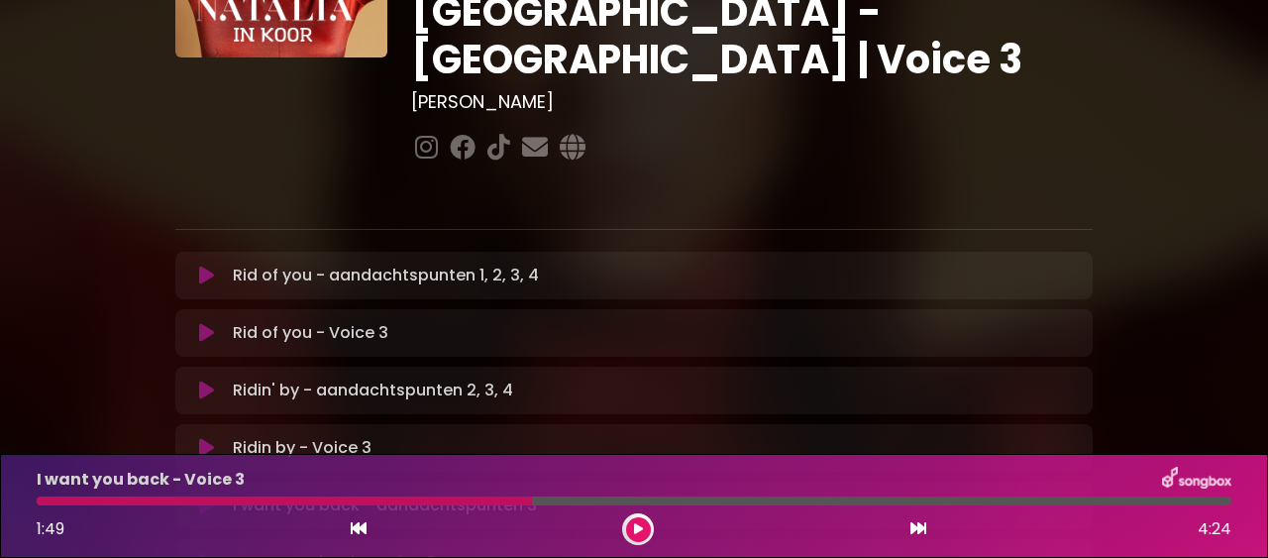
click at [465, 494] on div "I want you back - Voice 3 1:49 4:24" at bounding box center [634, 505] width 1218 height 78
drag, startPoint x: 532, startPoint y: 499, endPoint x: 495, endPoint y: 492, distance: 37.3
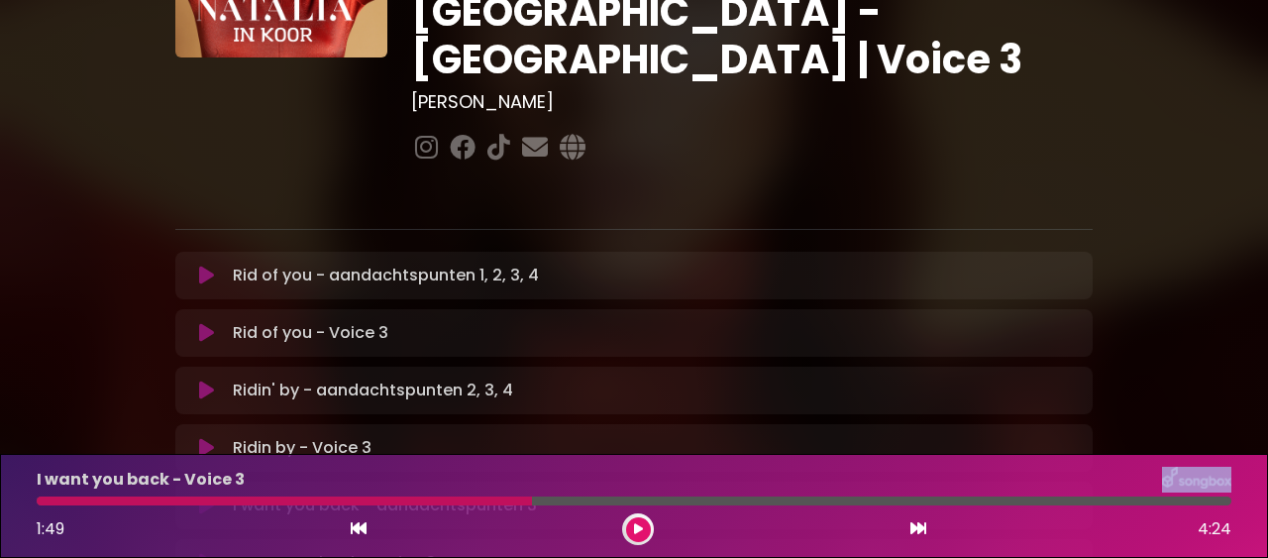
click at [495, 496] on div at bounding box center [634, 500] width 1194 height 9
drag, startPoint x: 534, startPoint y: 501, endPoint x: 490, endPoint y: 495, distance: 44.0
click at [490, 496] on div at bounding box center [634, 500] width 1194 height 9
drag, startPoint x: 530, startPoint y: 501, endPoint x: 435, endPoint y: 498, distance: 95.1
click at [435, 498] on div at bounding box center [284, 500] width 495 height 9
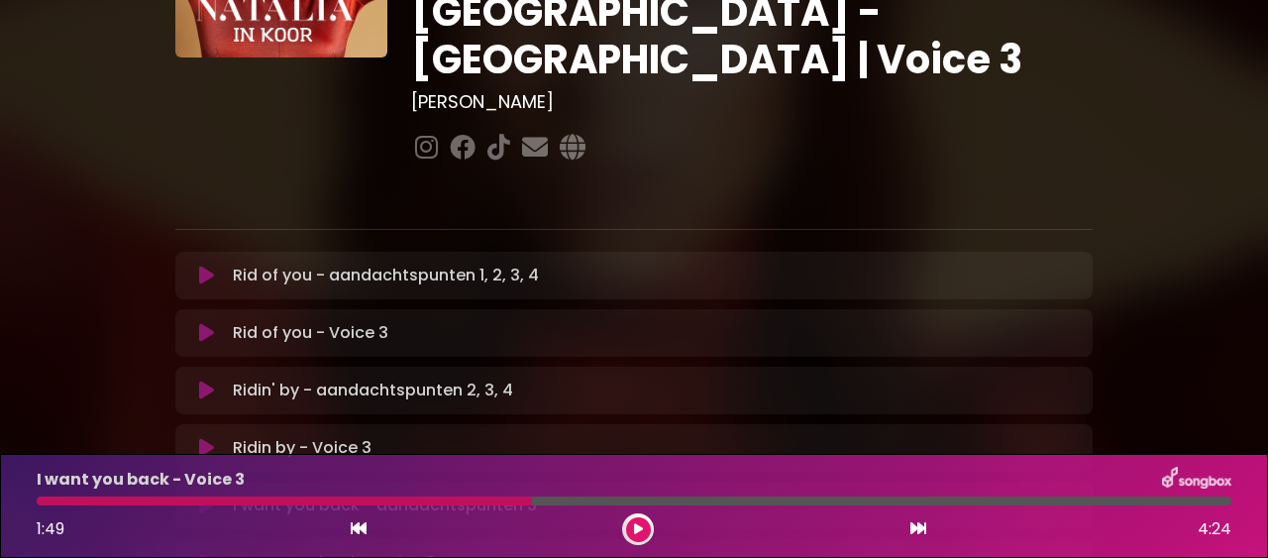
click at [435, 498] on div at bounding box center [284, 500] width 495 height 9
click at [356, 531] on icon at bounding box center [359, 528] width 16 height 16
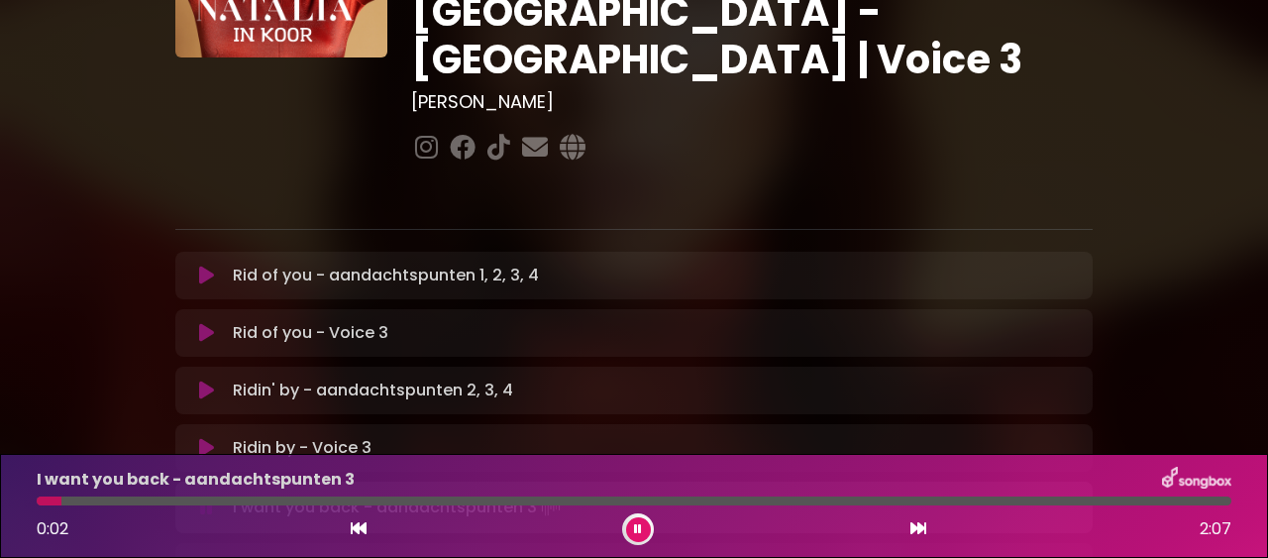
scroll to position [339, 0]
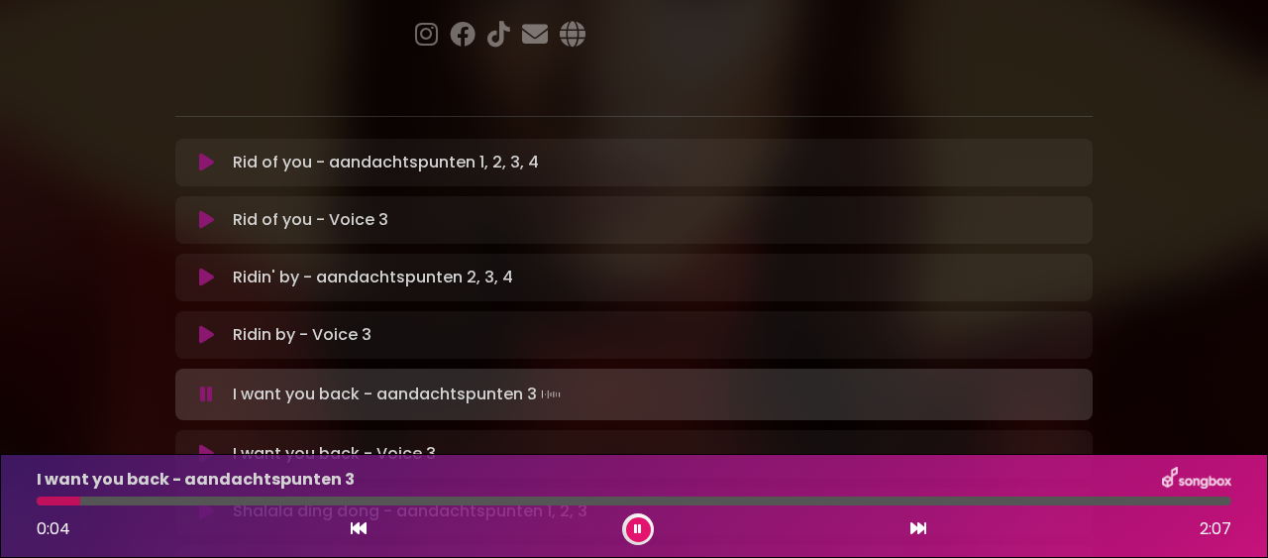
click at [363, 442] on p "I want you back - Voice 3 Loading Track..." at bounding box center [334, 454] width 203 height 24
click at [462, 442] on div "I want you back - Voice 3 Loading Track..." at bounding box center [653, 454] width 856 height 24
click at [187, 444] on button at bounding box center [206, 454] width 38 height 20
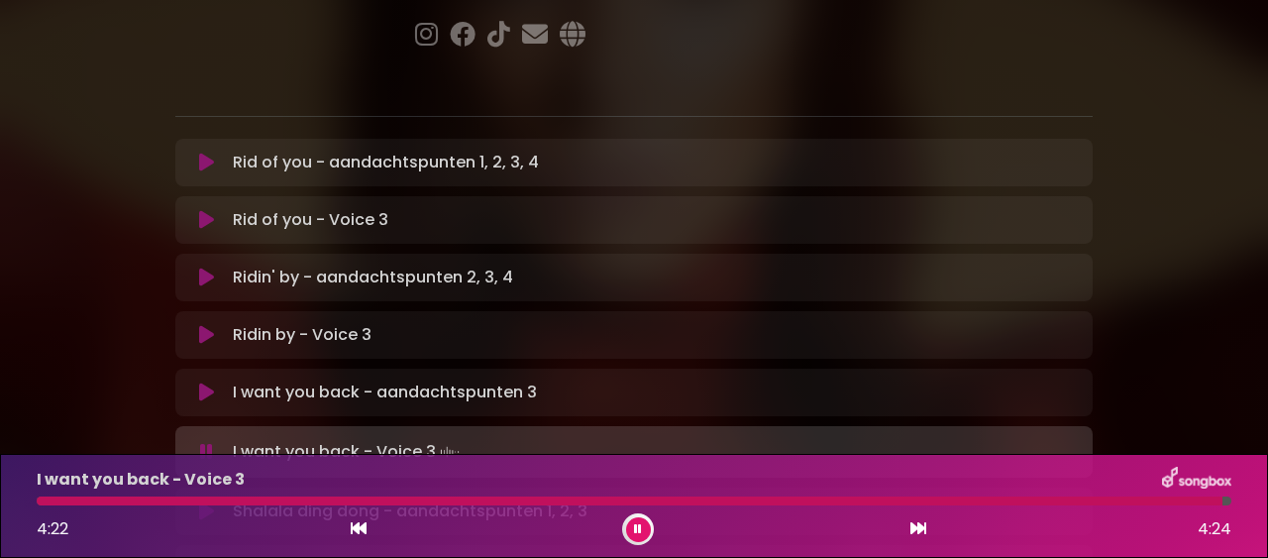
click at [360, 535] on icon at bounding box center [359, 528] width 16 height 16
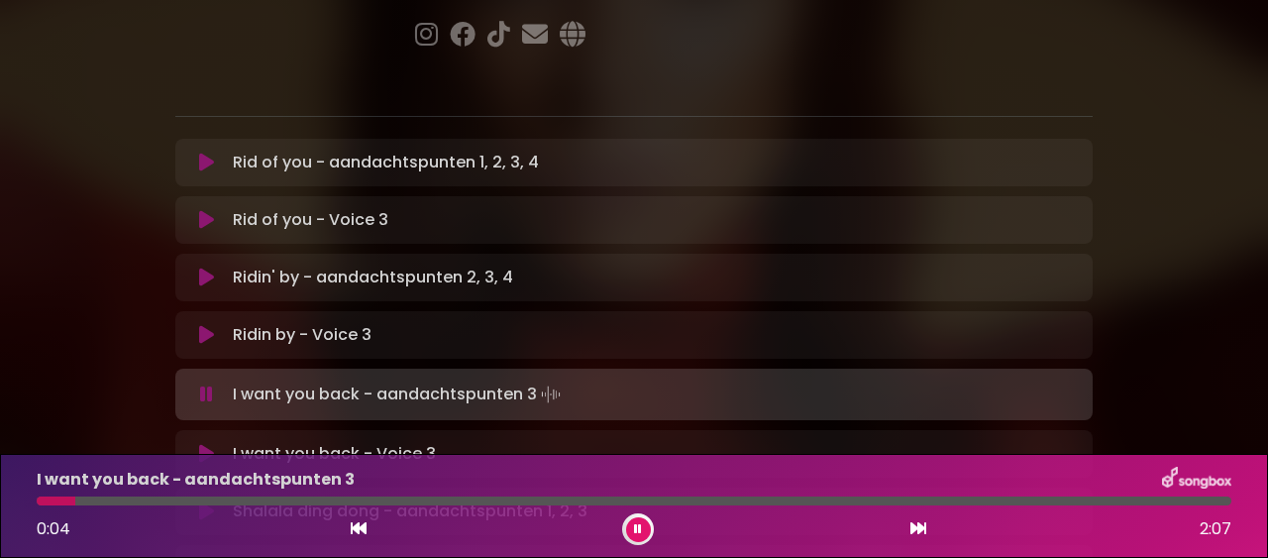
click at [266, 442] on p "I want you back - Voice 3 Loading Track..." at bounding box center [334, 454] width 203 height 24
click at [190, 444] on button at bounding box center [206, 454] width 38 height 20
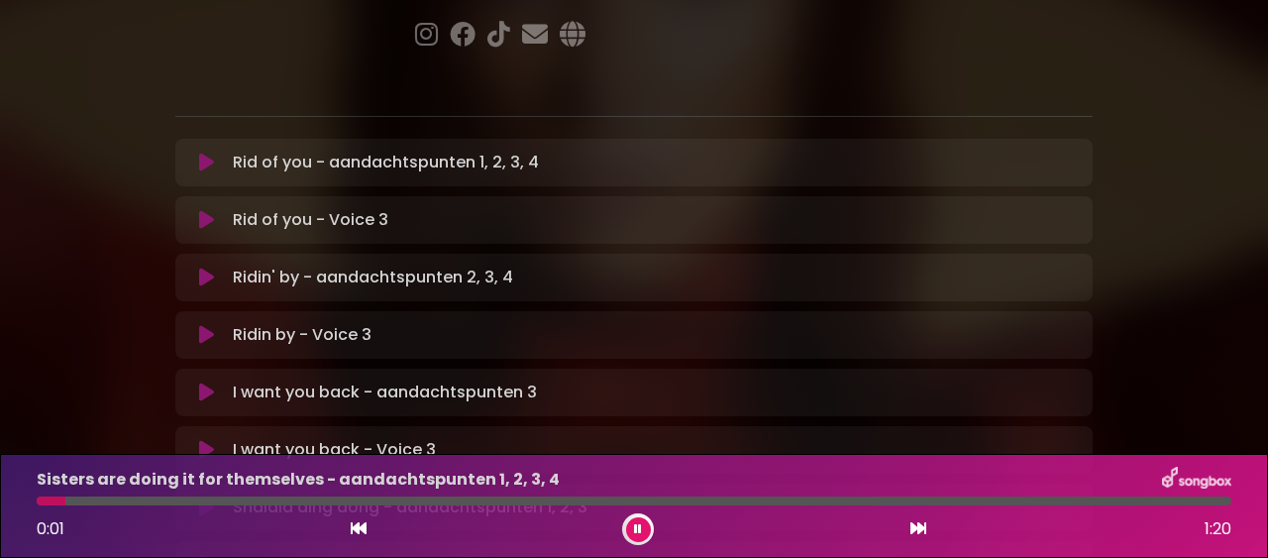
click at [643, 533] on button at bounding box center [638, 529] width 25 height 25
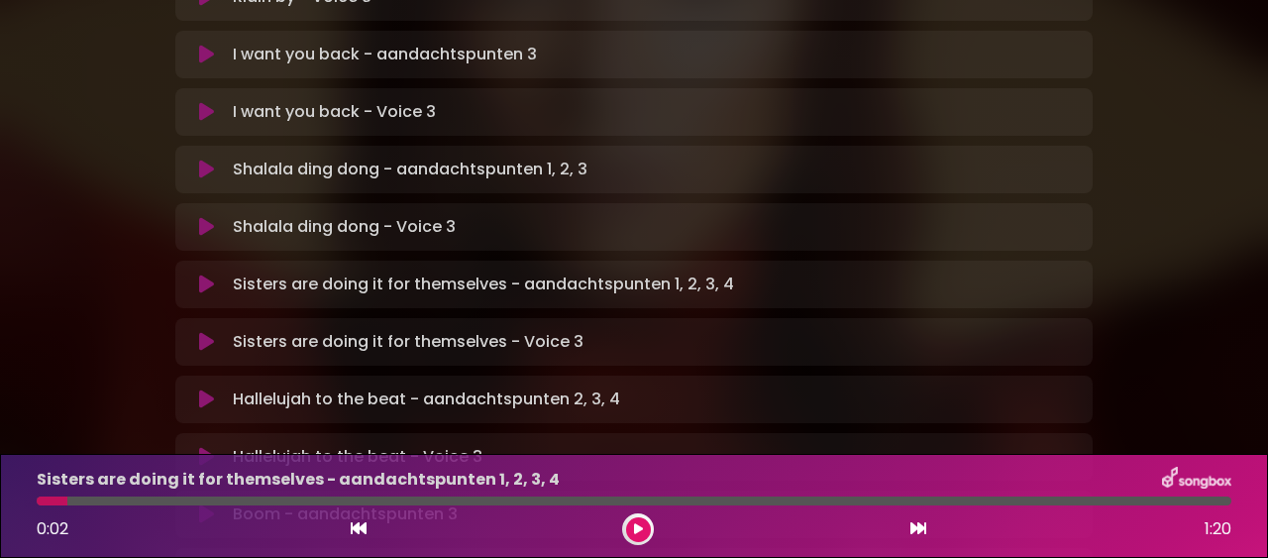
scroll to position [677, 0]
